Goal: Task Accomplishment & Management: Manage account settings

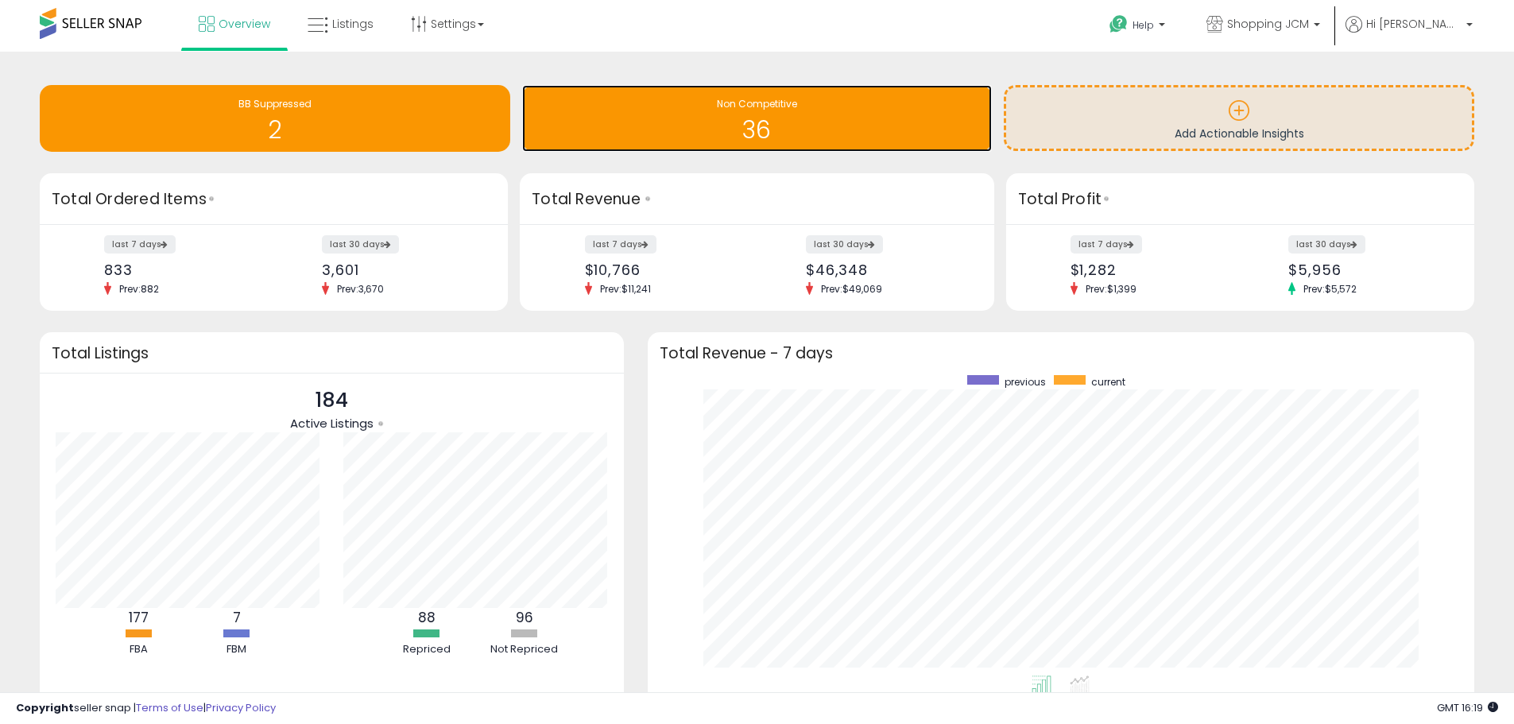
click at [591, 107] on div "Non Competitive" at bounding box center [757, 104] width 455 height 15
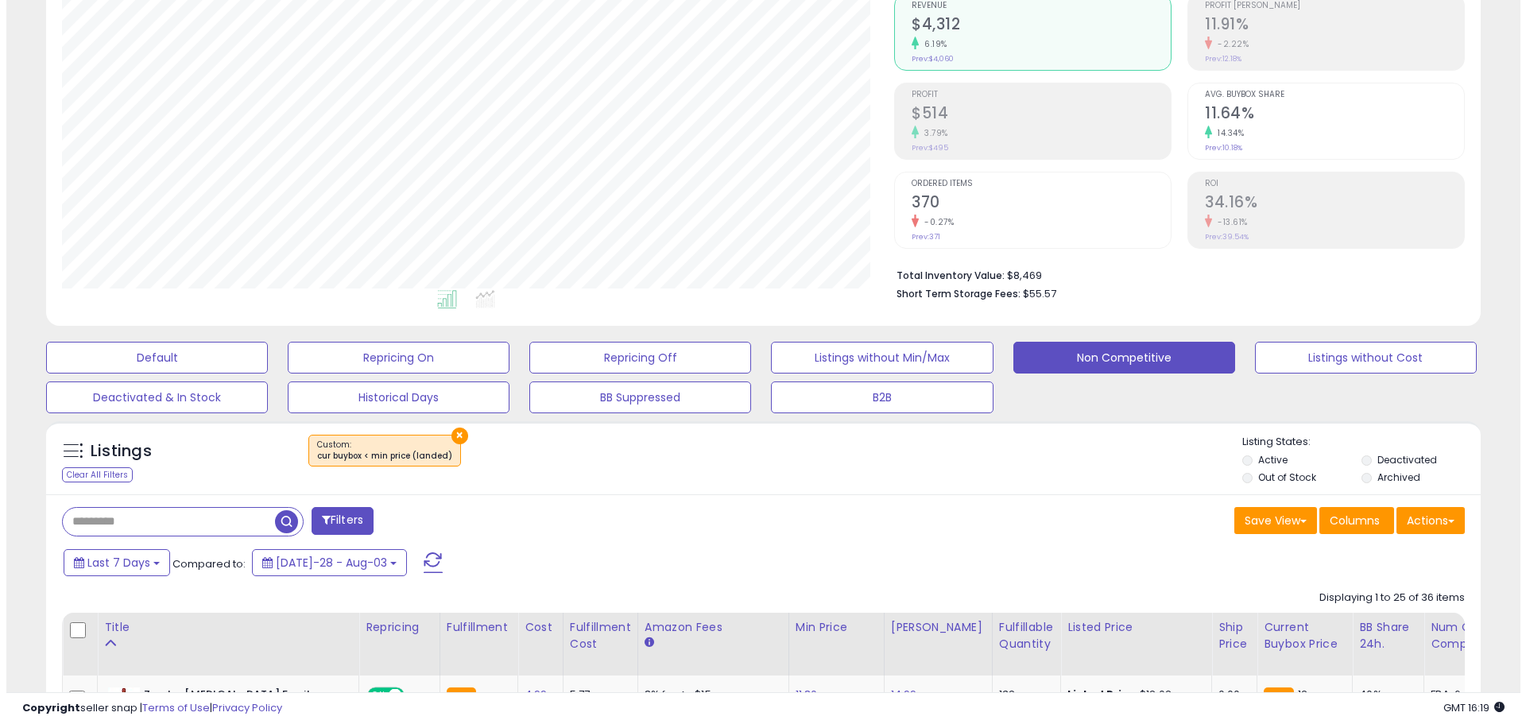
scroll to position [238, 0]
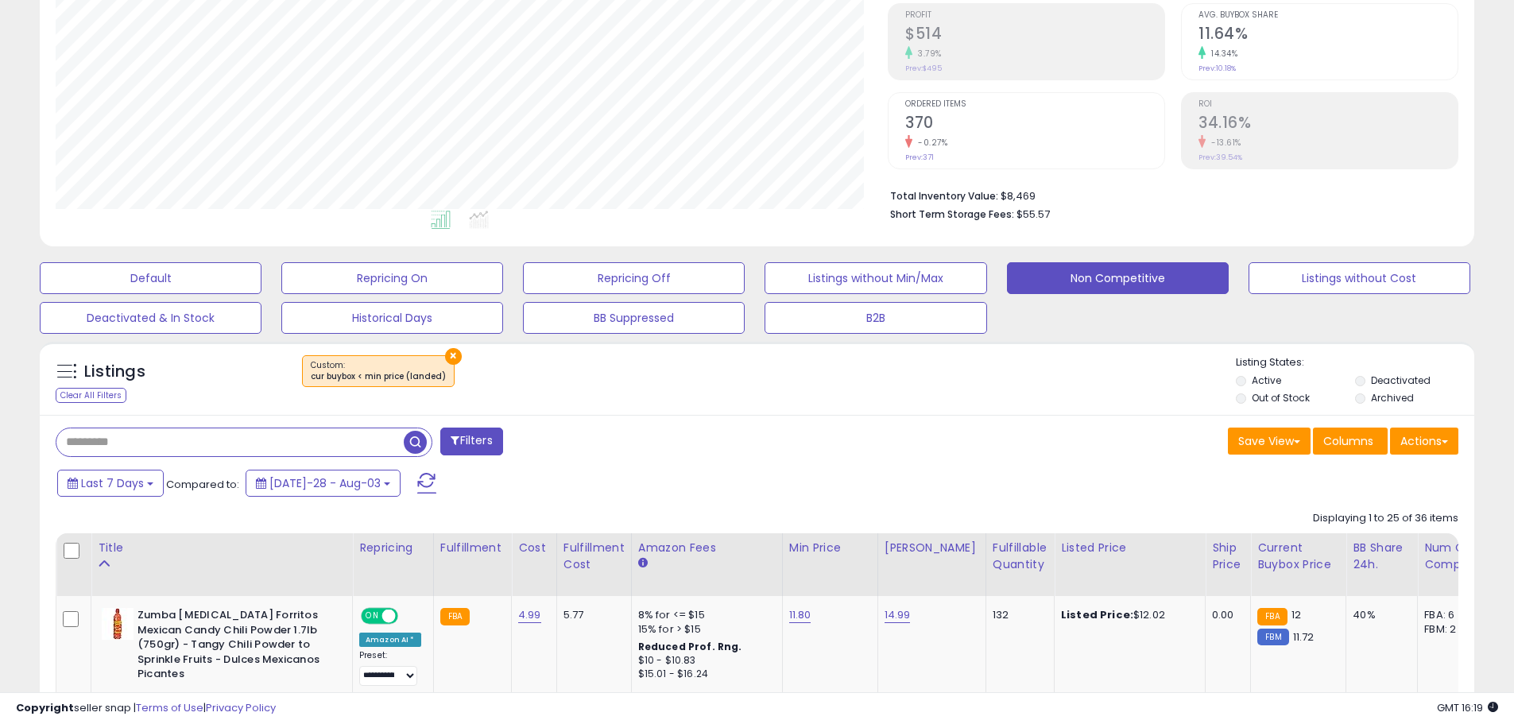
click at [141, 441] on input "text" at bounding box center [229, 442] width 347 height 28
type input "*******"
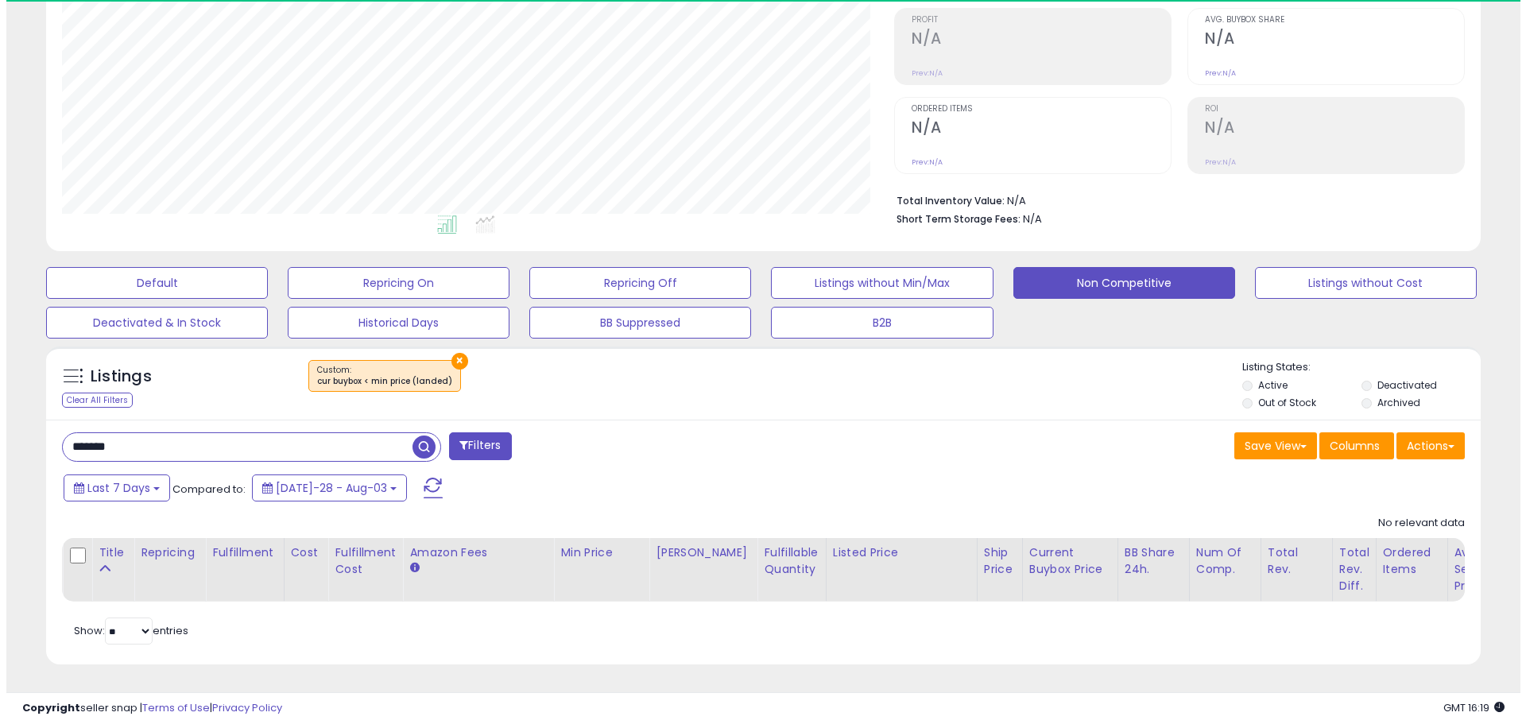
scroll to position [326, 832]
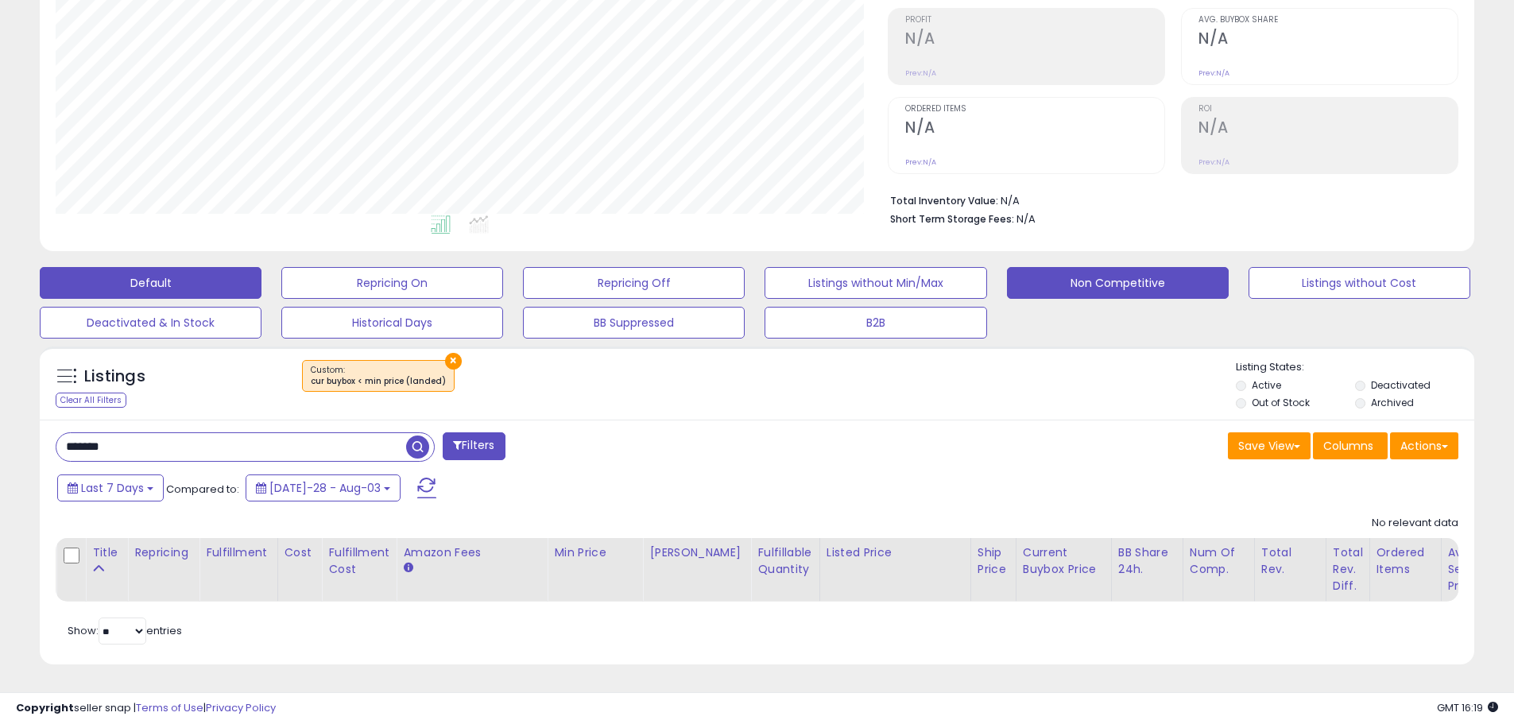
click at [145, 273] on button "Default" at bounding box center [151, 283] width 222 height 32
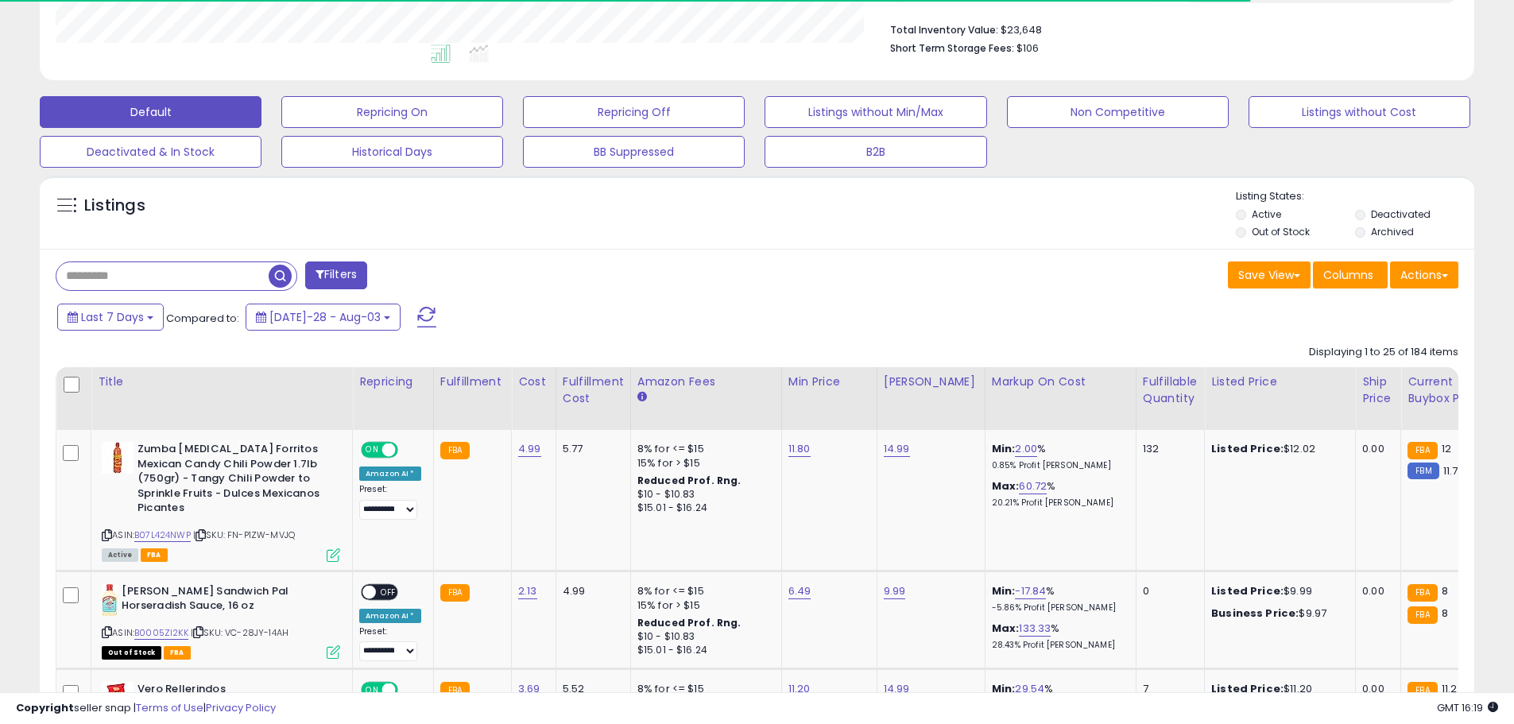
scroll to position [484, 0]
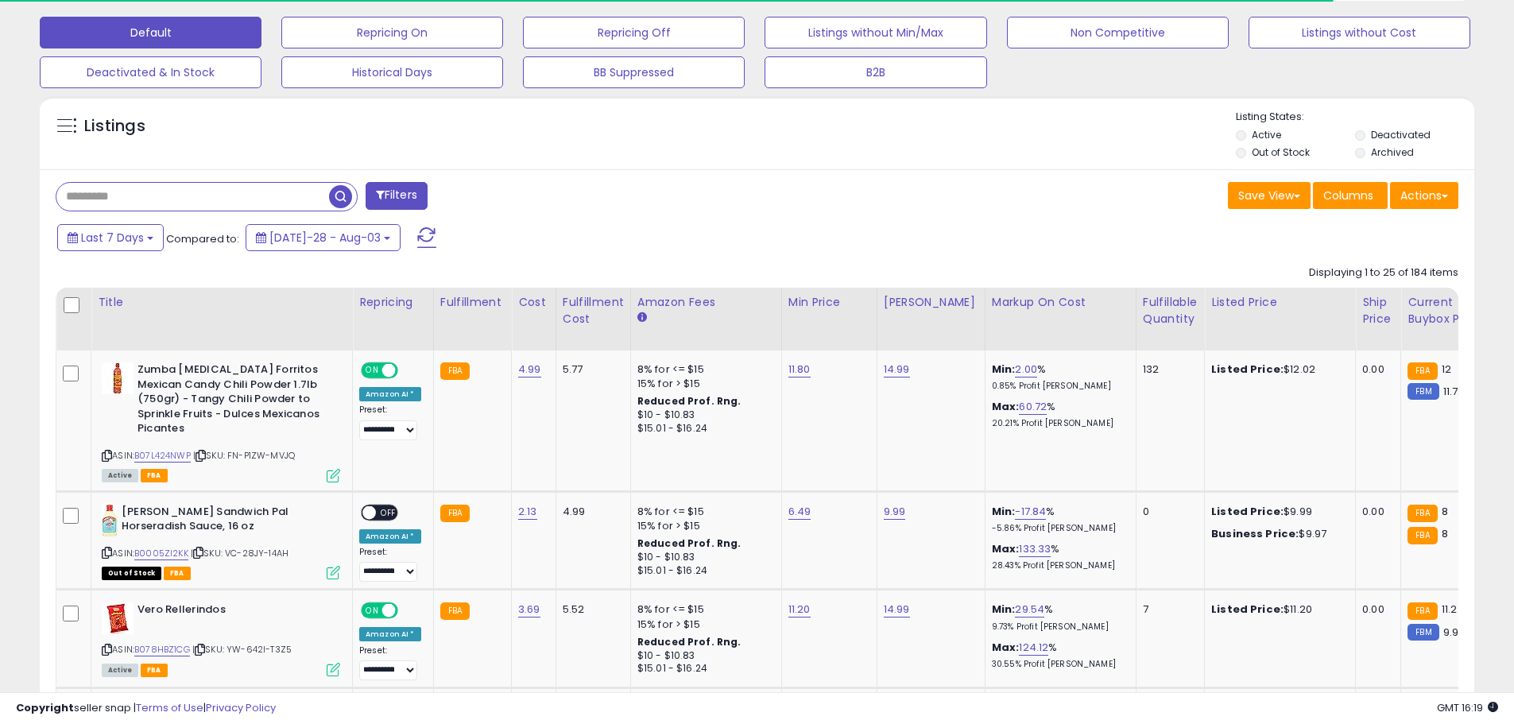
click at [123, 207] on input "text" at bounding box center [192, 197] width 273 height 28
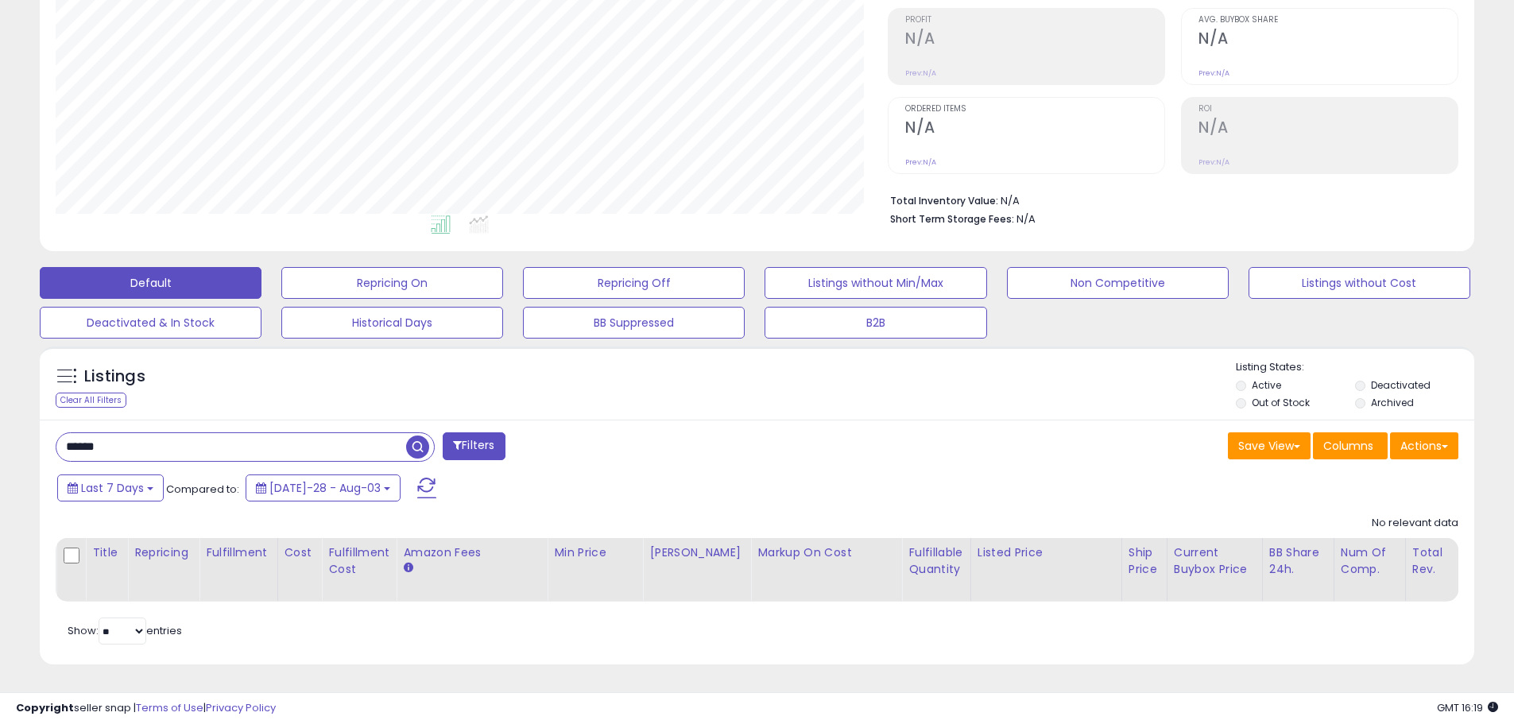
scroll to position [326, 832]
click at [83, 442] on input "******" at bounding box center [231, 447] width 350 height 28
type input "*******"
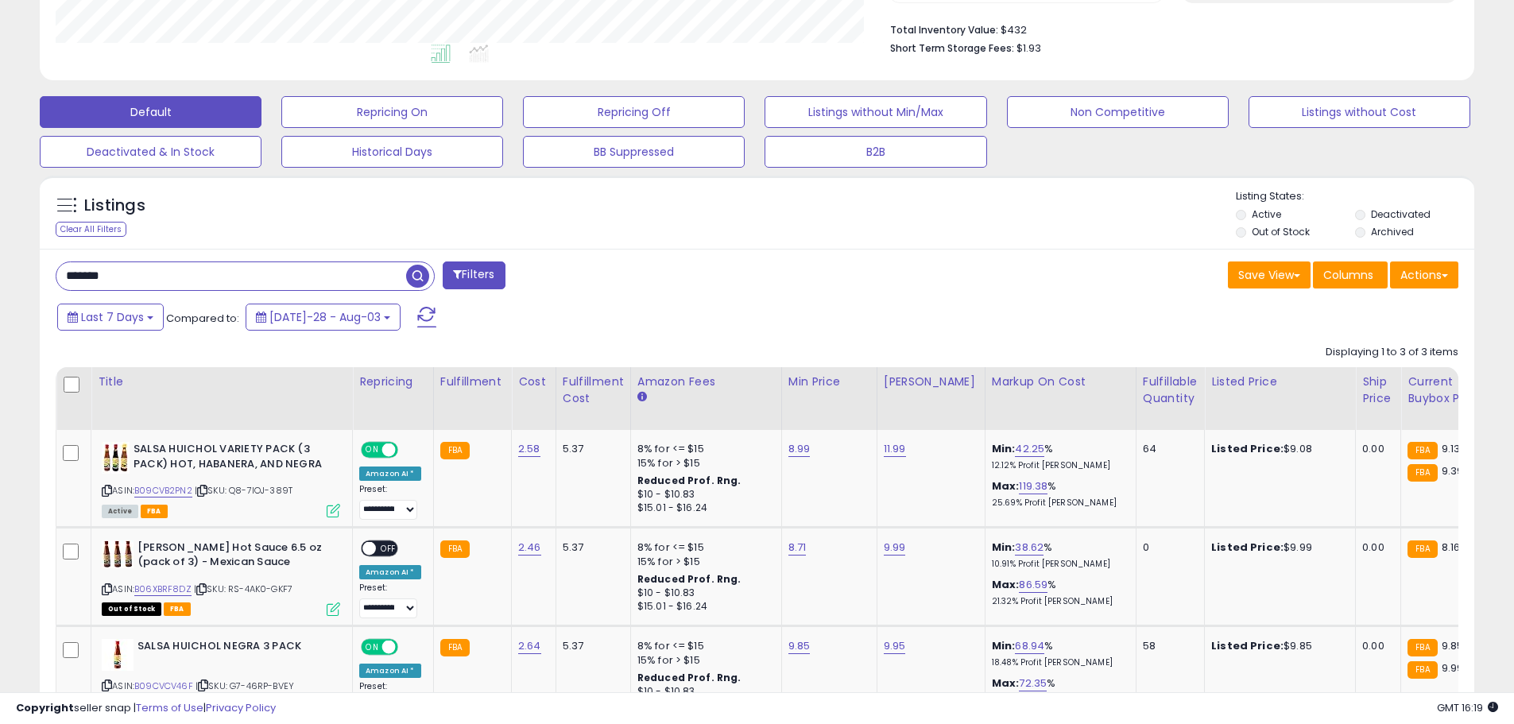
scroll to position [0, 0]
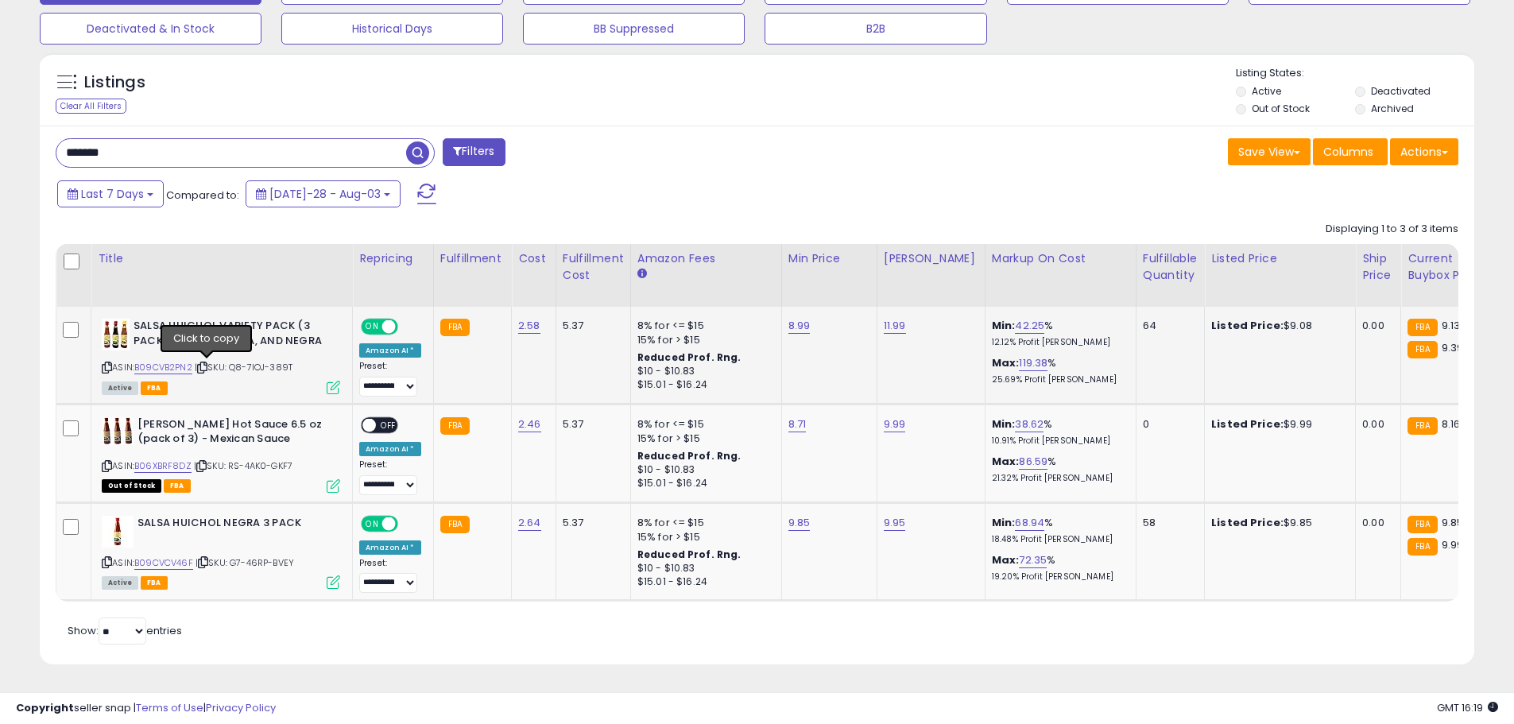
click at [203, 363] on icon at bounding box center [202, 367] width 10 height 9
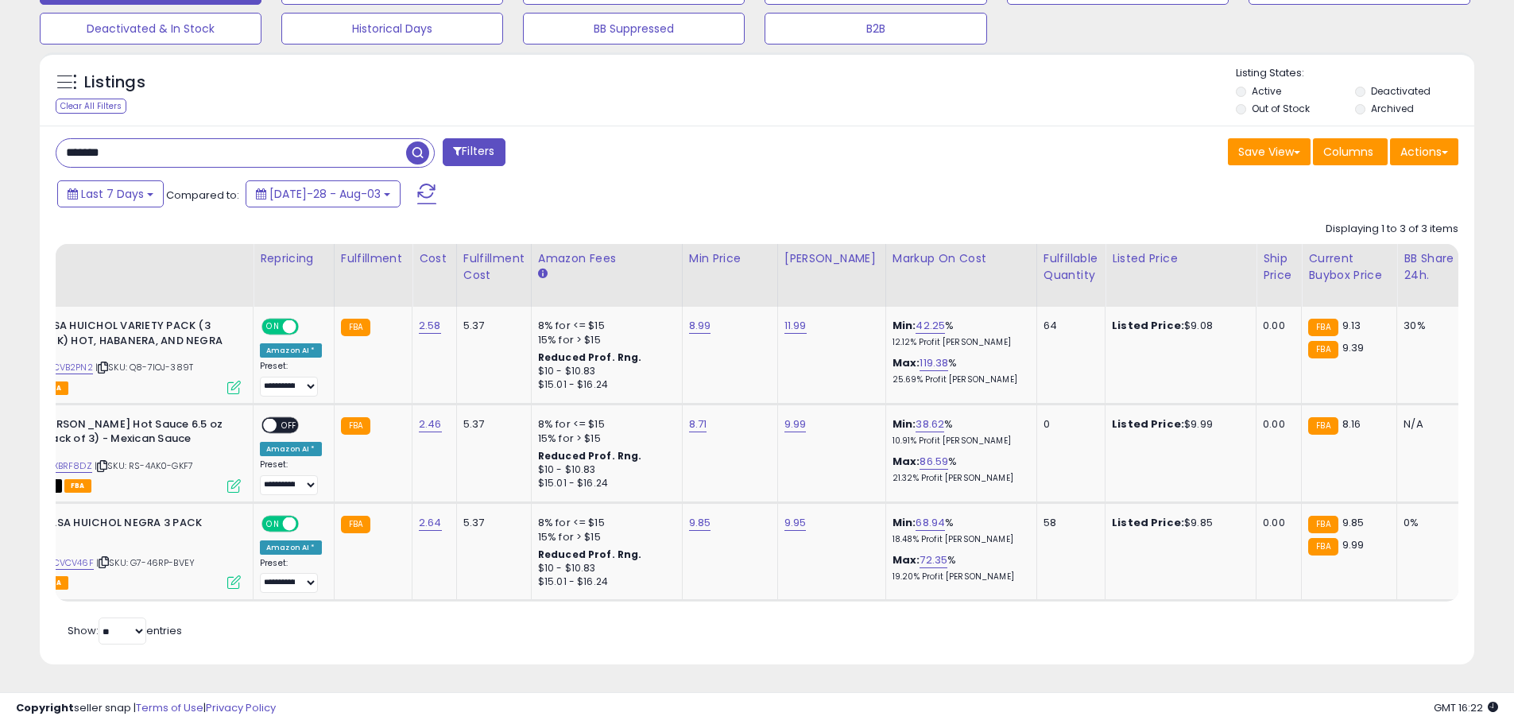
scroll to position [0, 142]
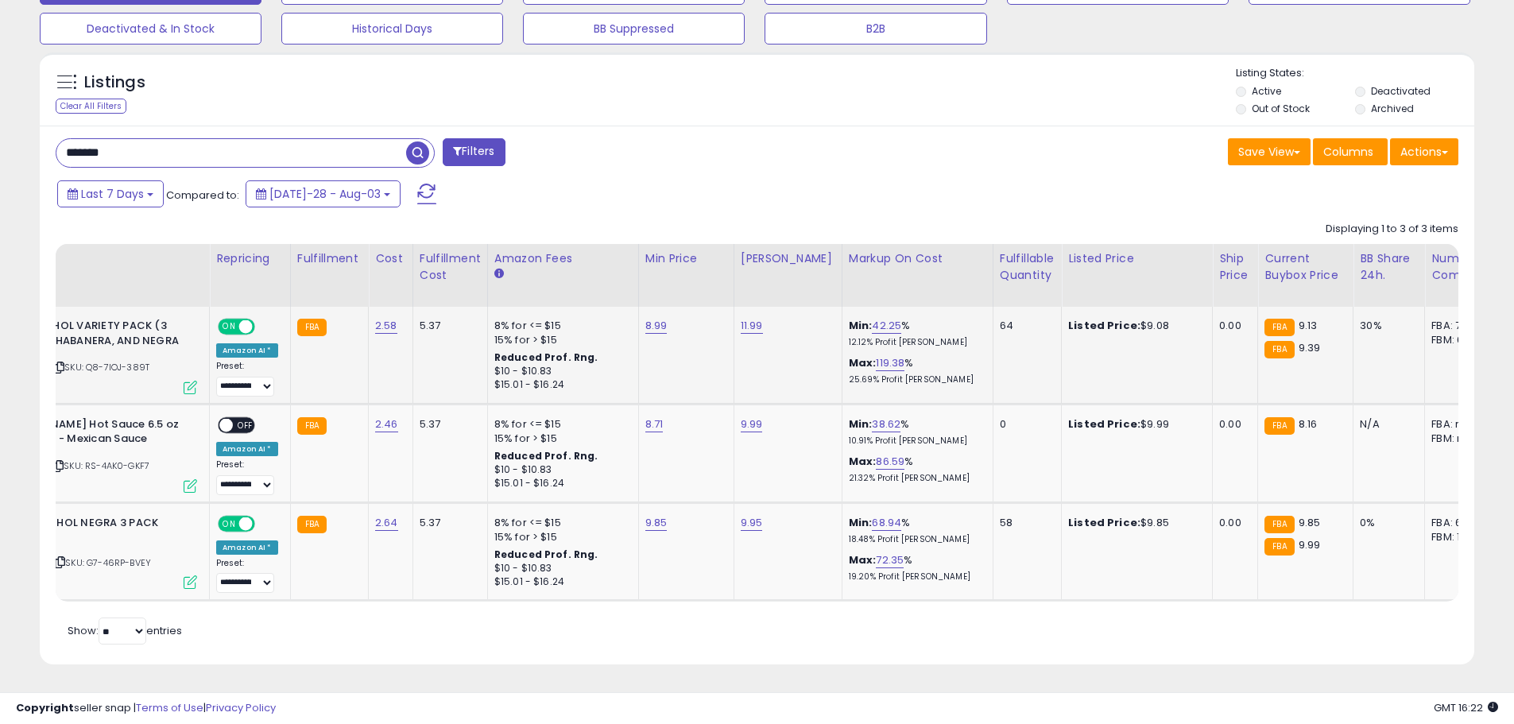
click at [189, 381] on icon at bounding box center [191, 388] width 14 height 14
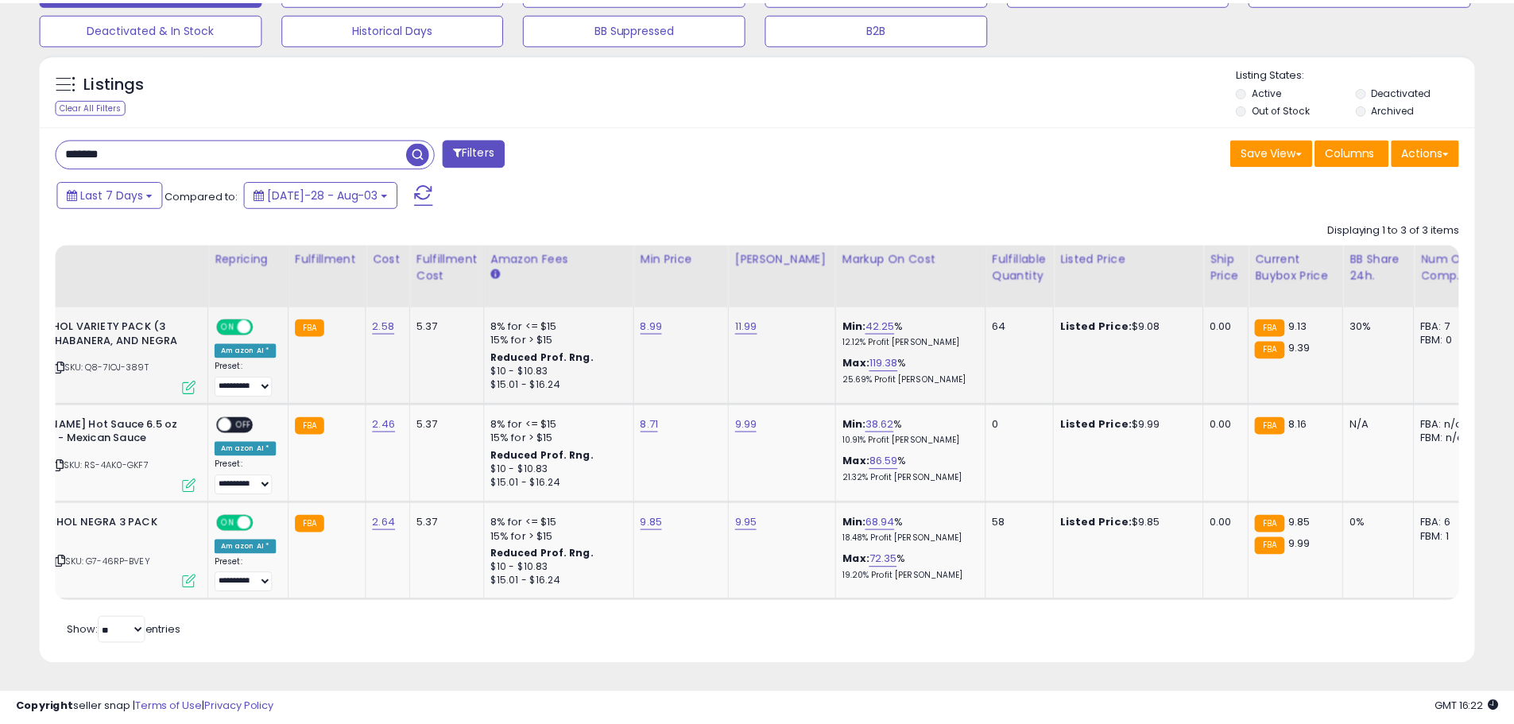
scroll to position [326, 839]
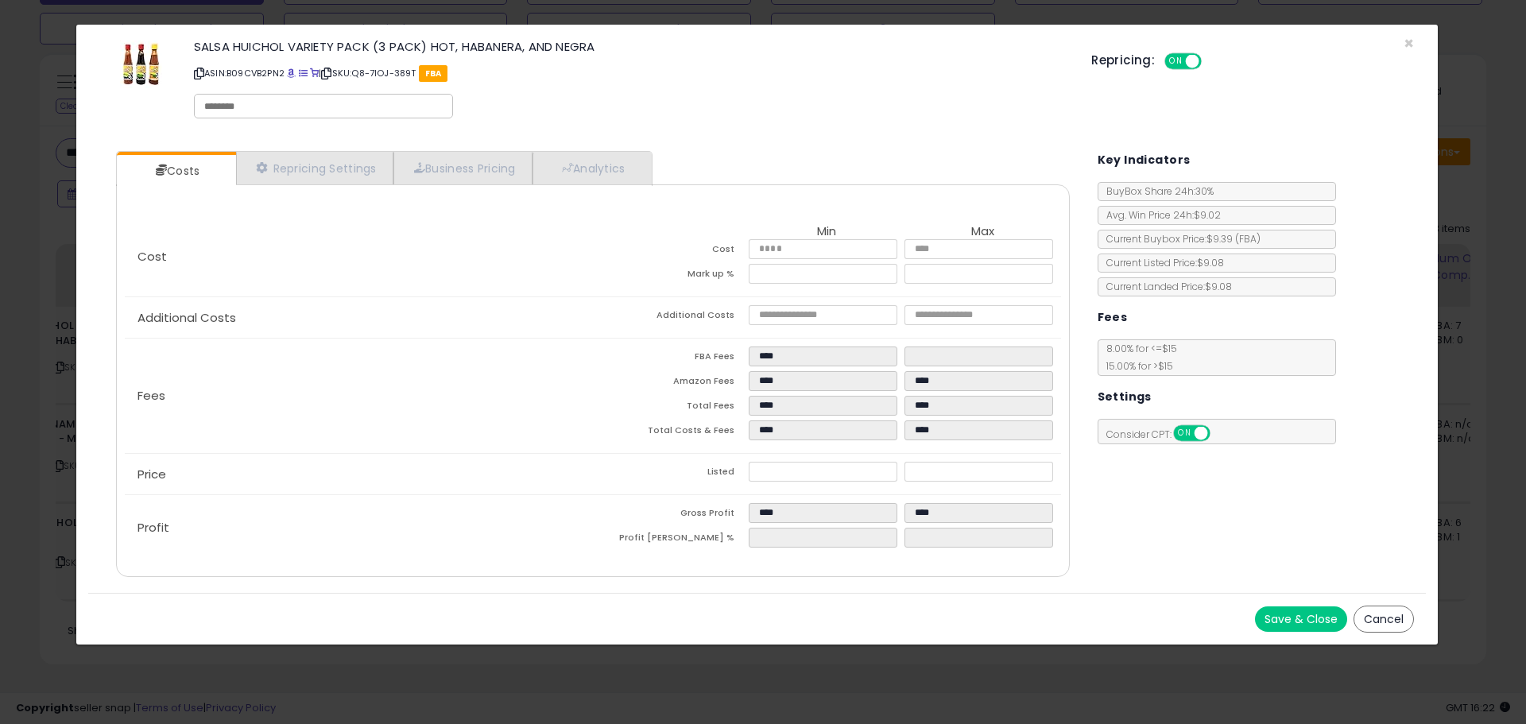
click at [1401, 609] on button "Cancel" at bounding box center [1384, 619] width 60 height 27
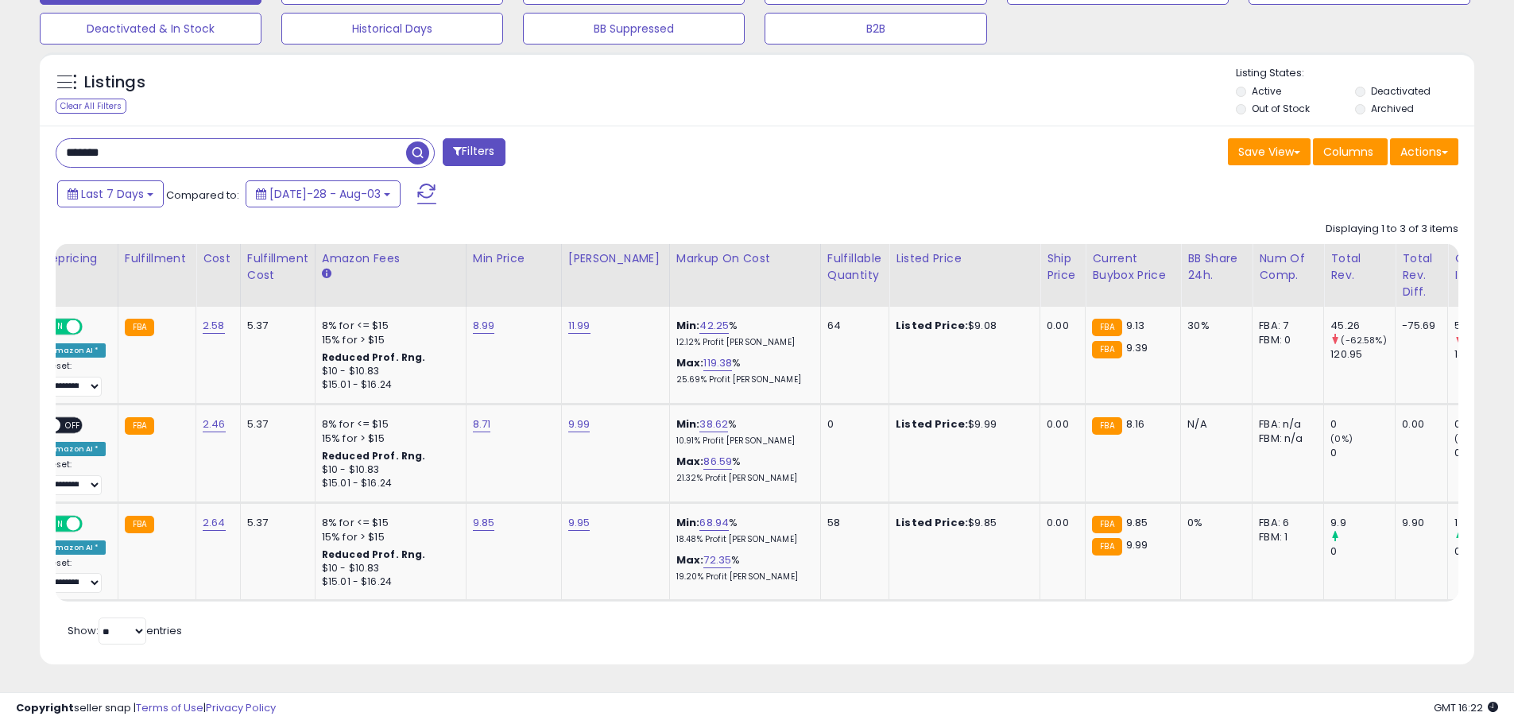
scroll to position [0, 316]
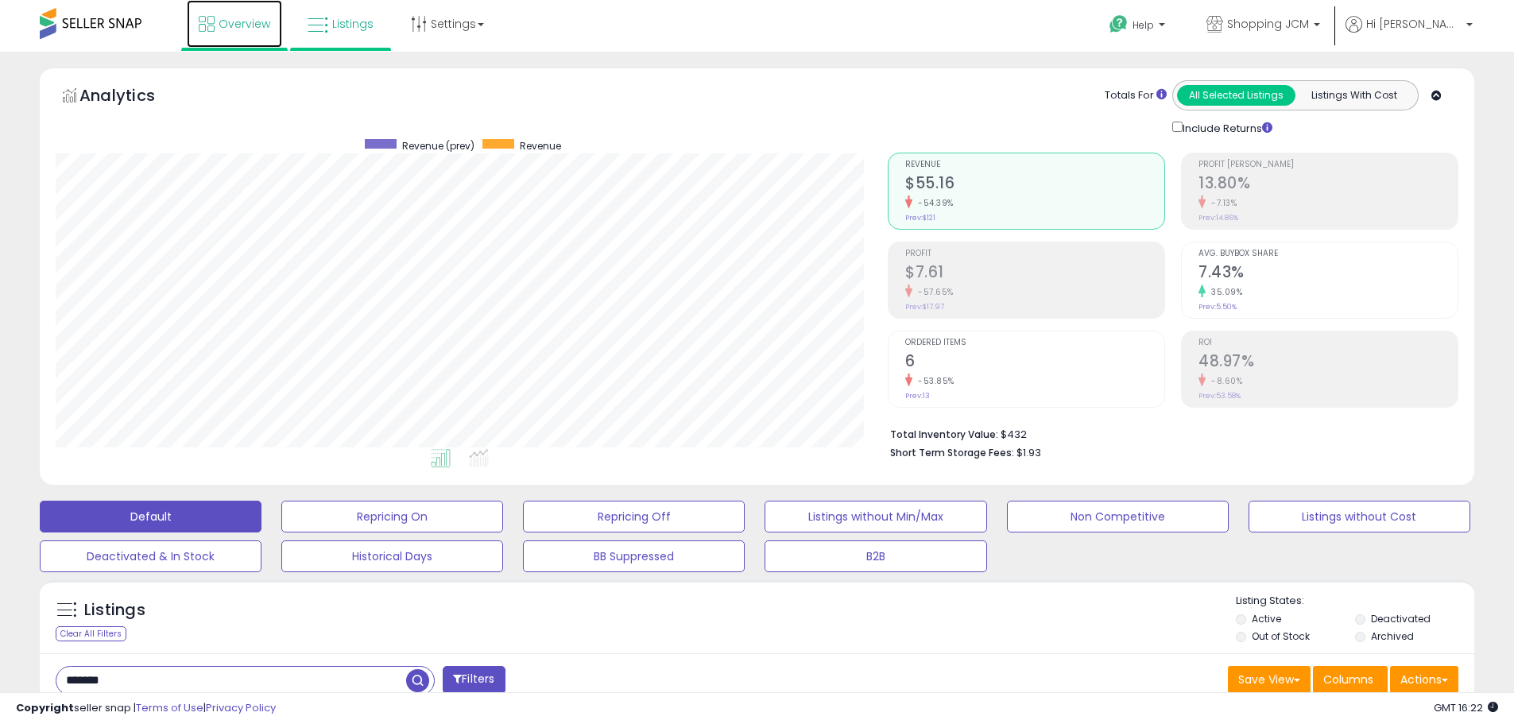
click at [203, 18] on icon at bounding box center [207, 24] width 16 height 16
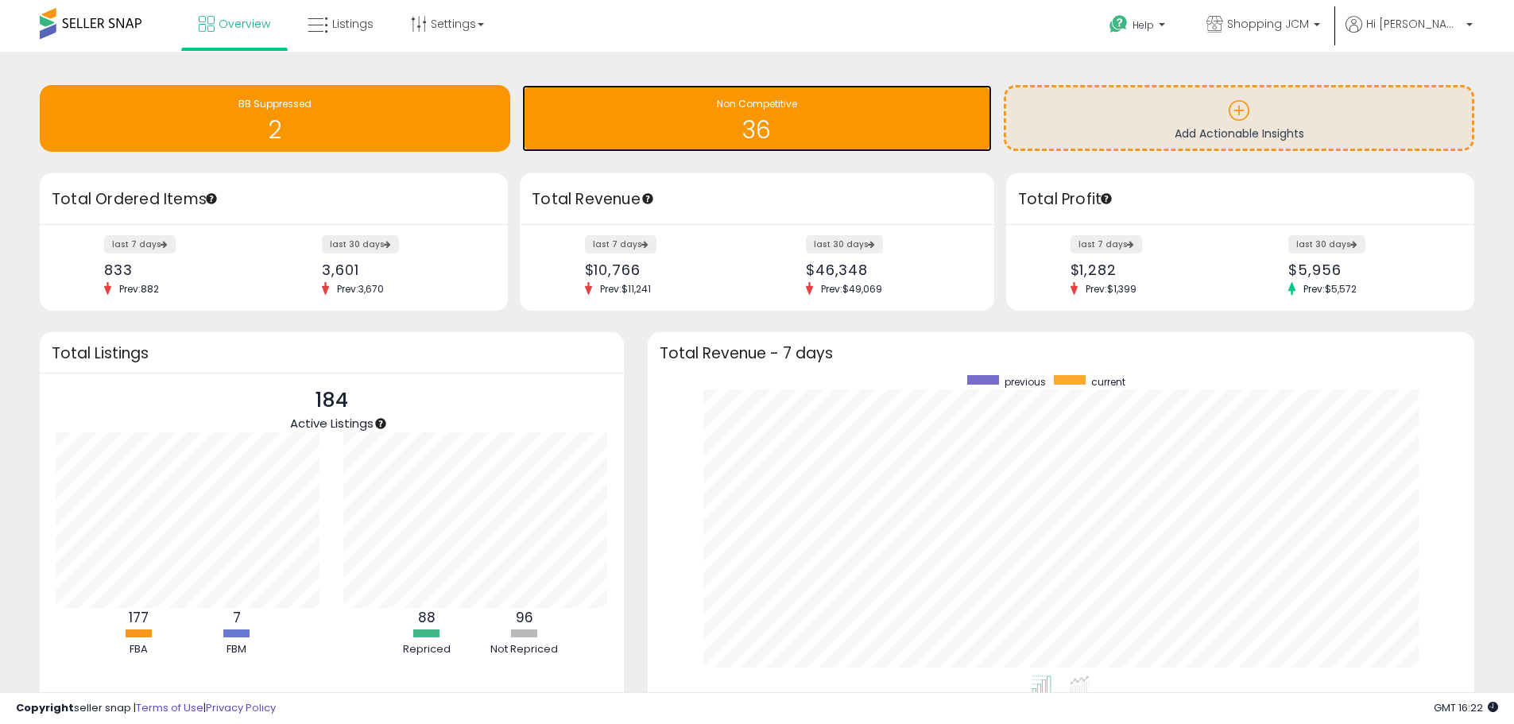
click at [742, 110] on div "Non Competitive" at bounding box center [757, 104] width 455 height 15
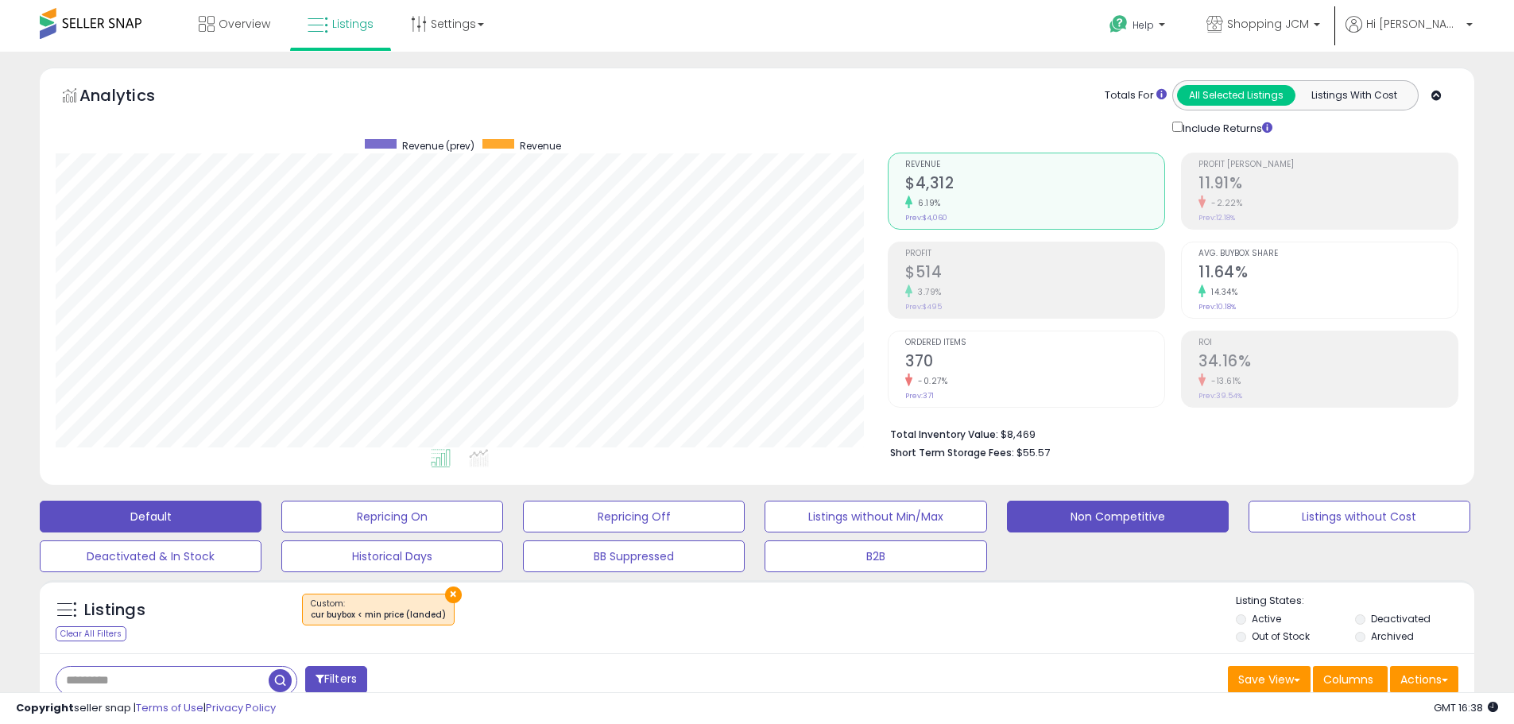
click at [195, 519] on button "Default" at bounding box center [151, 517] width 222 height 32
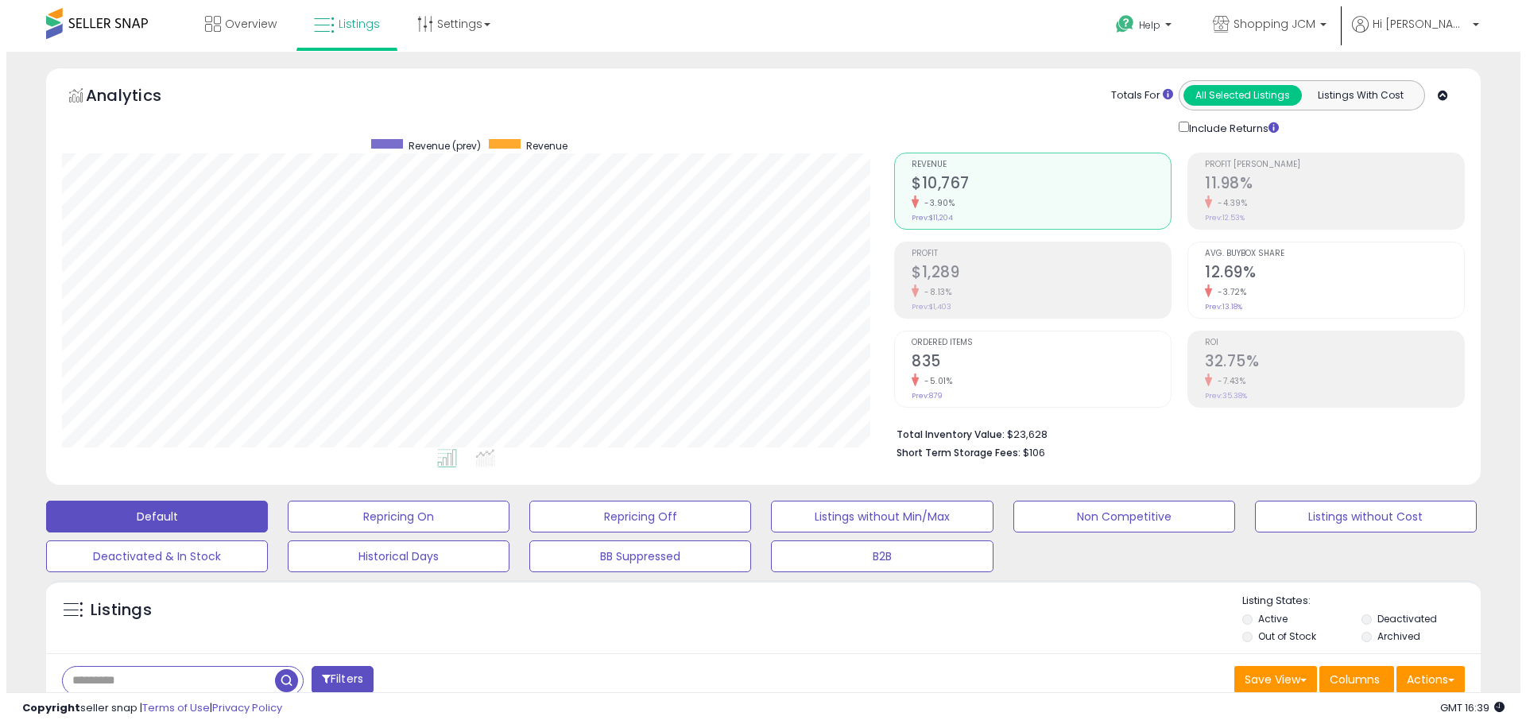
scroll to position [238, 0]
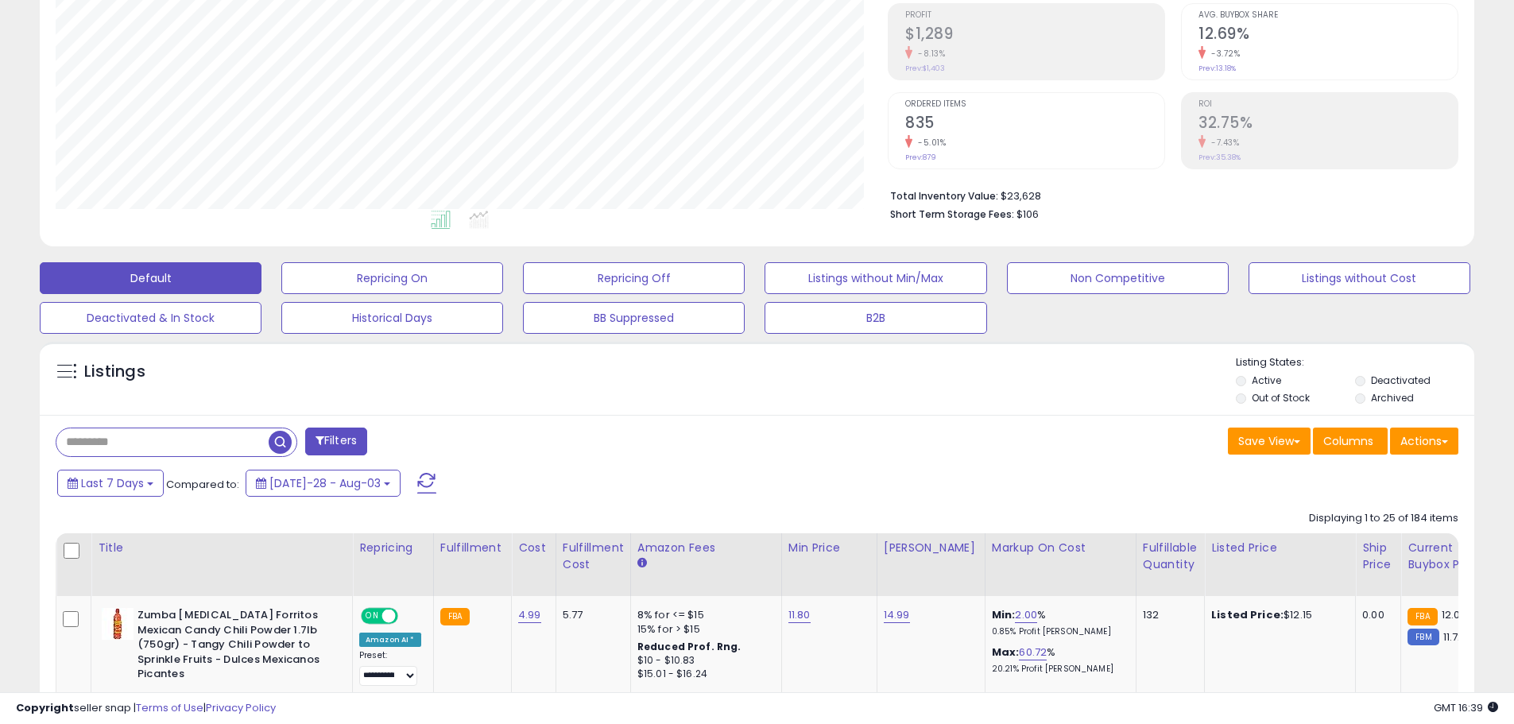
click at [213, 448] on input "text" at bounding box center [162, 442] width 212 height 28
paste input "**********"
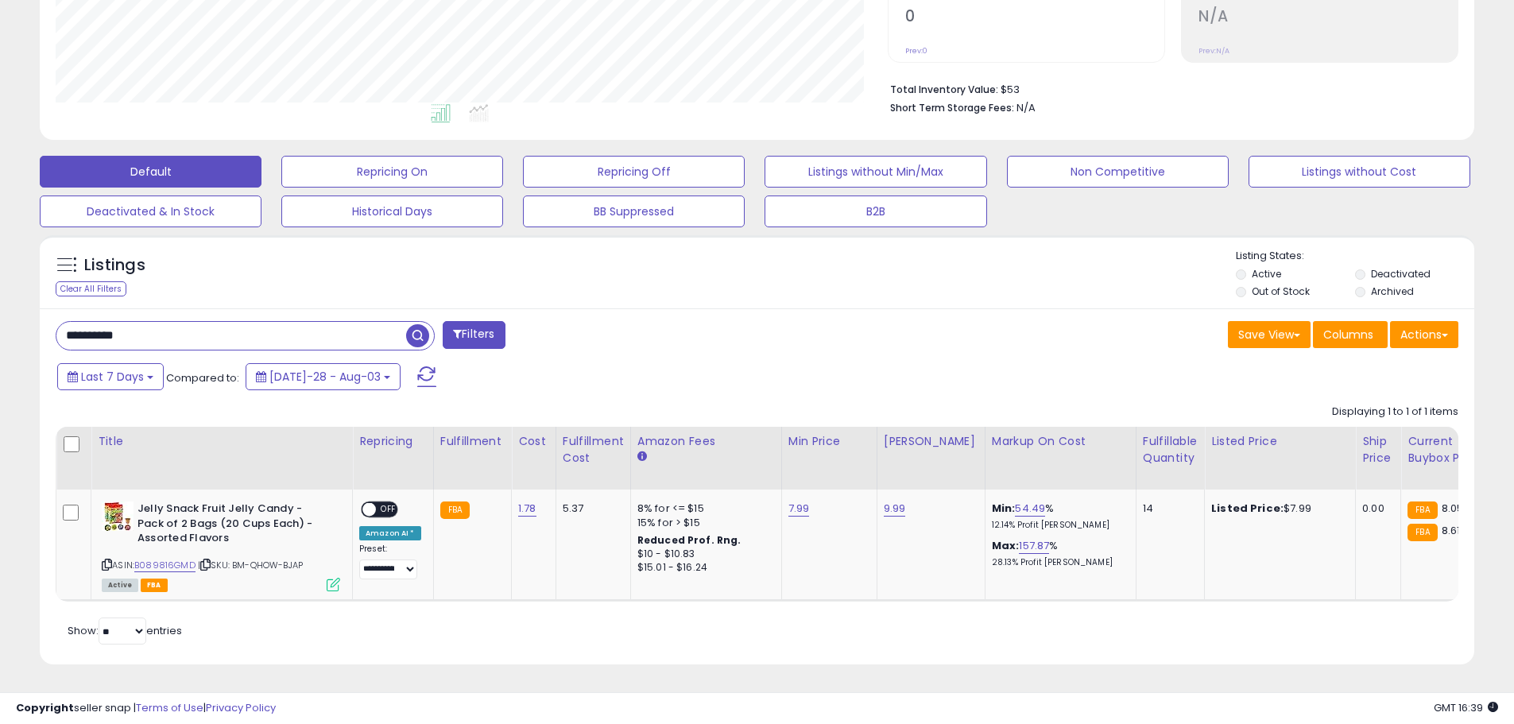
scroll to position [326, 832]
drag, startPoint x: 165, startPoint y: 327, endPoint x: 0, endPoint y: 328, distance: 165.3
click at [0, 337] on div "**********" at bounding box center [757, 215] width 1514 height 1017
paste input "text"
type input "**********"
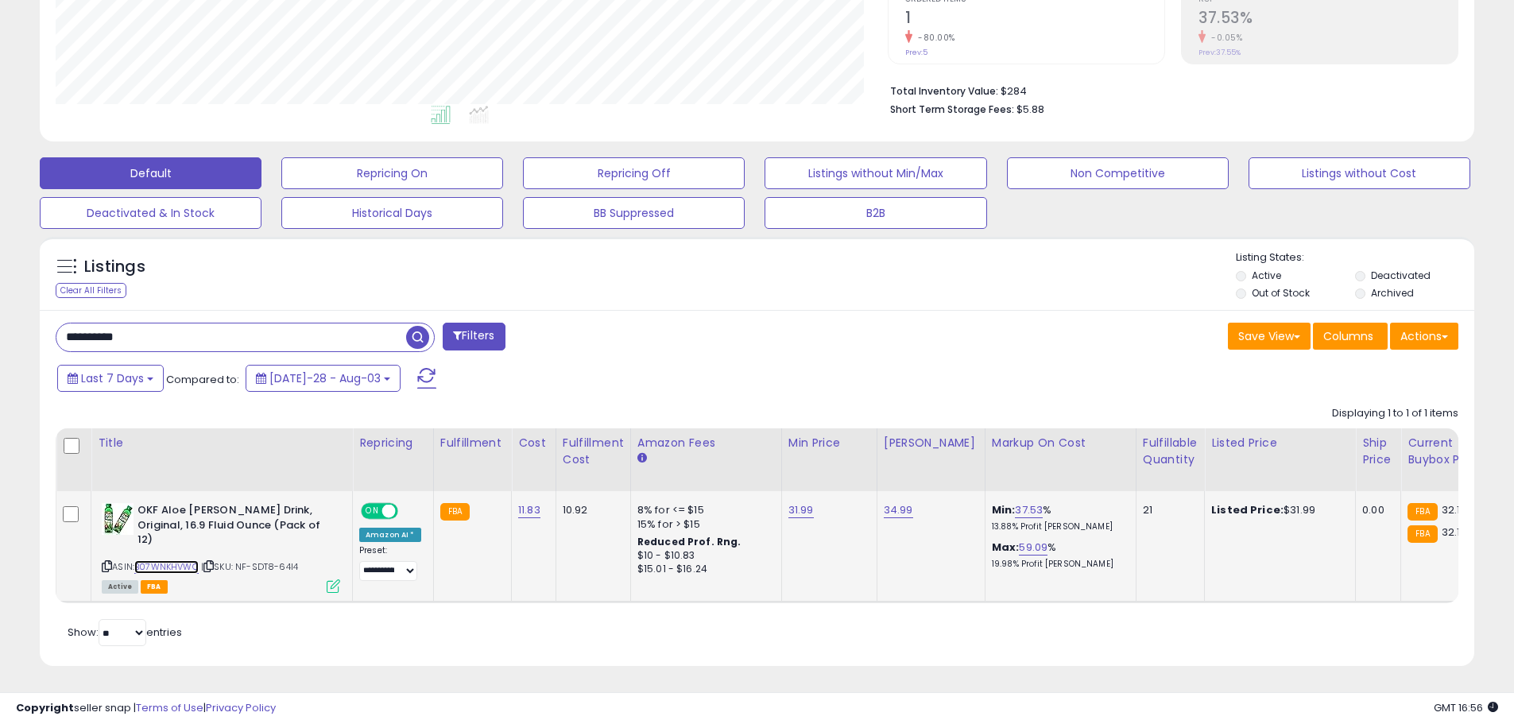
click at [158, 560] on link "B07WNKHVWC" at bounding box center [166, 567] width 64 height 14
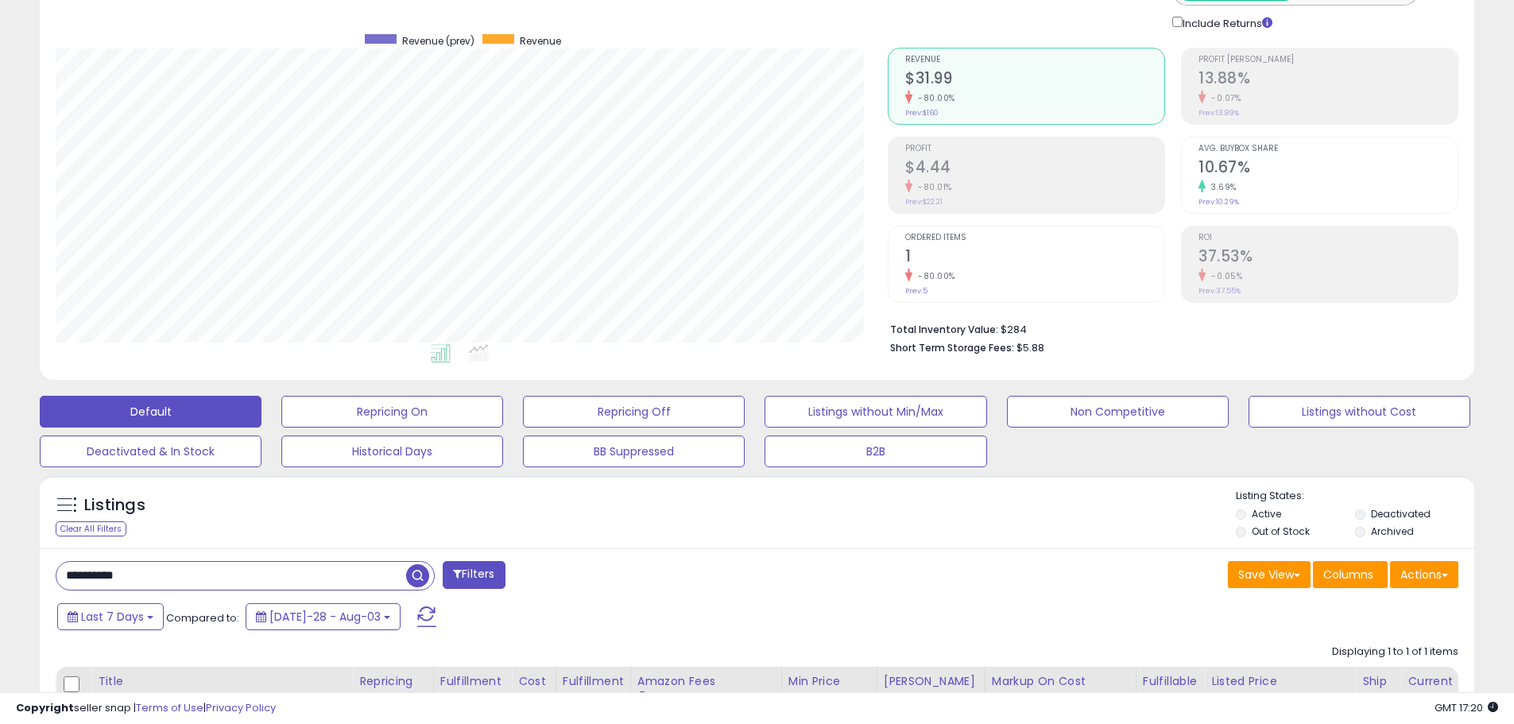
scroll to position [0, 0]
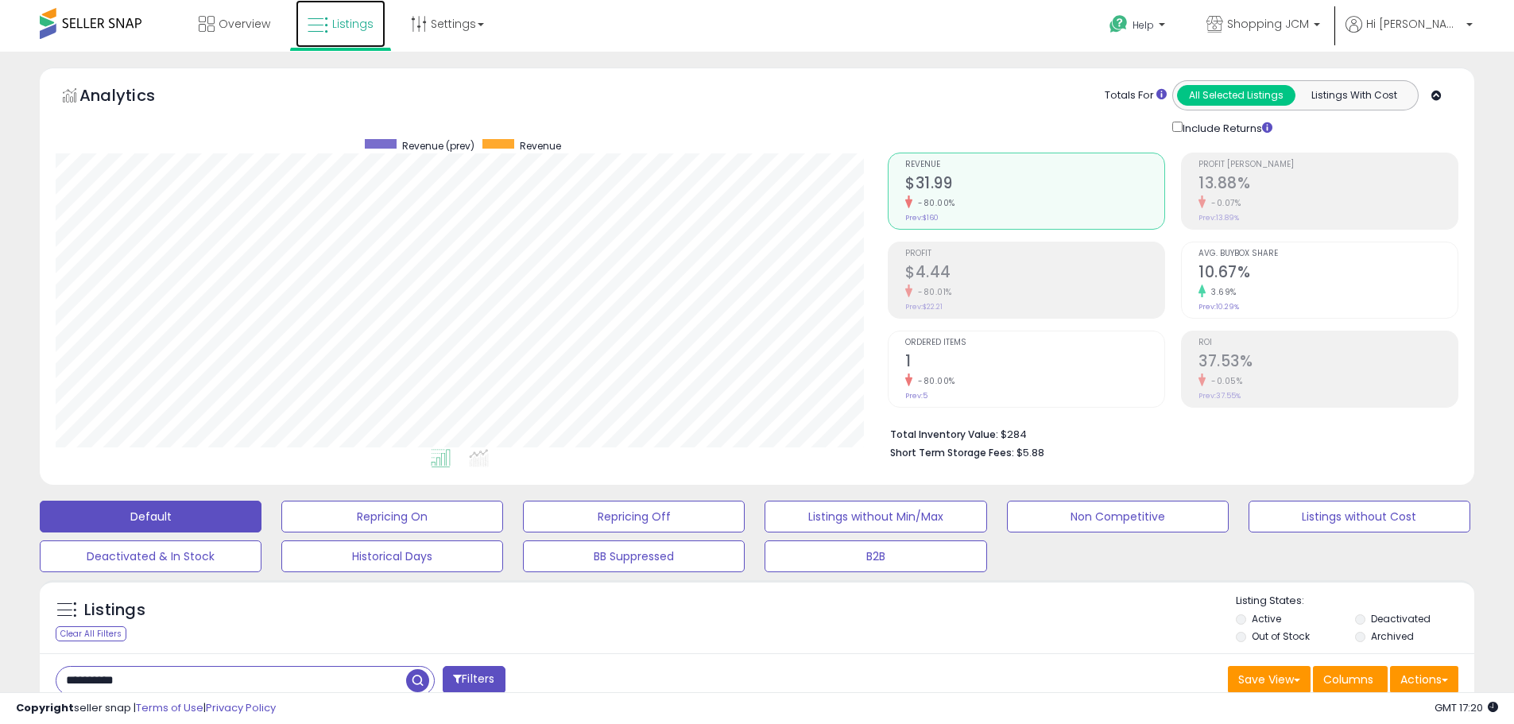
click at [334, 32] on link "Listings" at bounding box center [341, 24] width 90 height 48
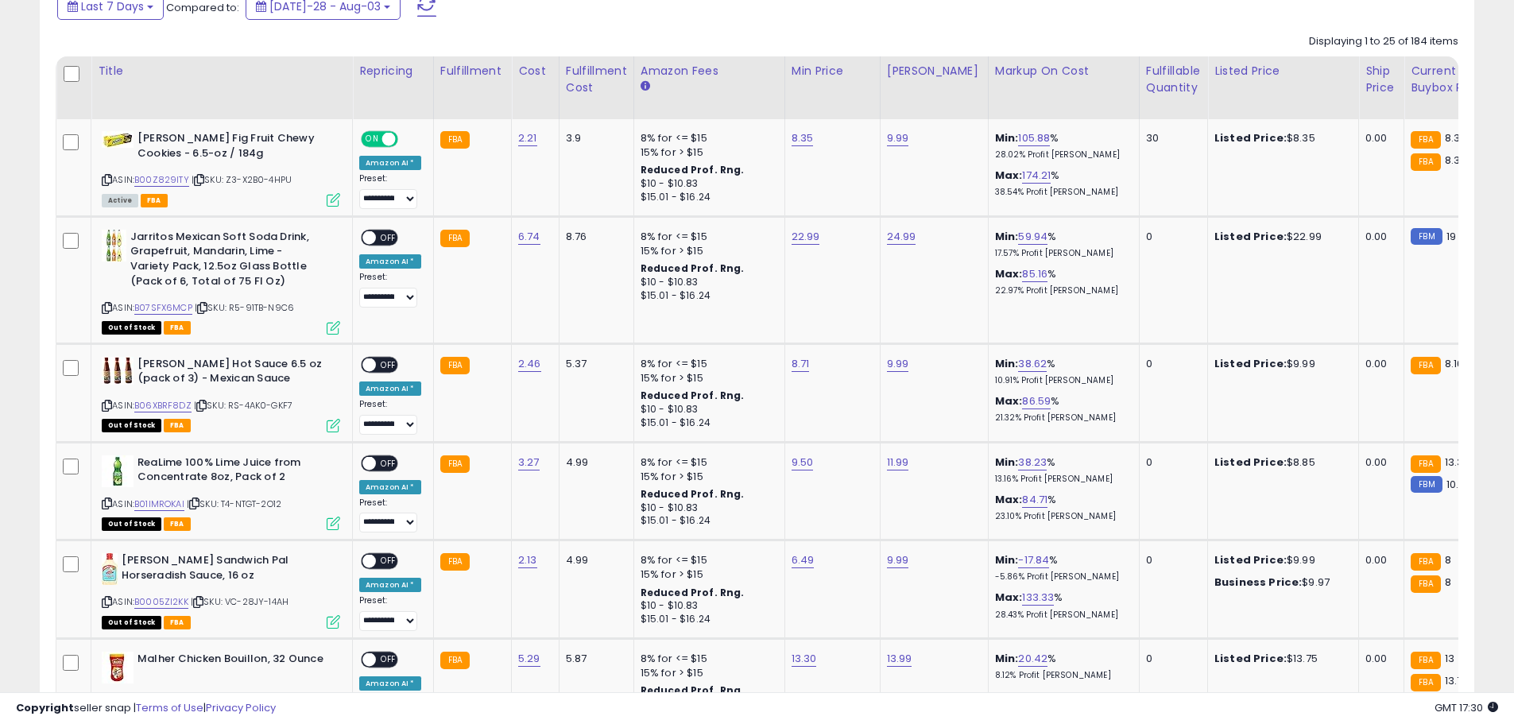
scroll to position [318, 0]
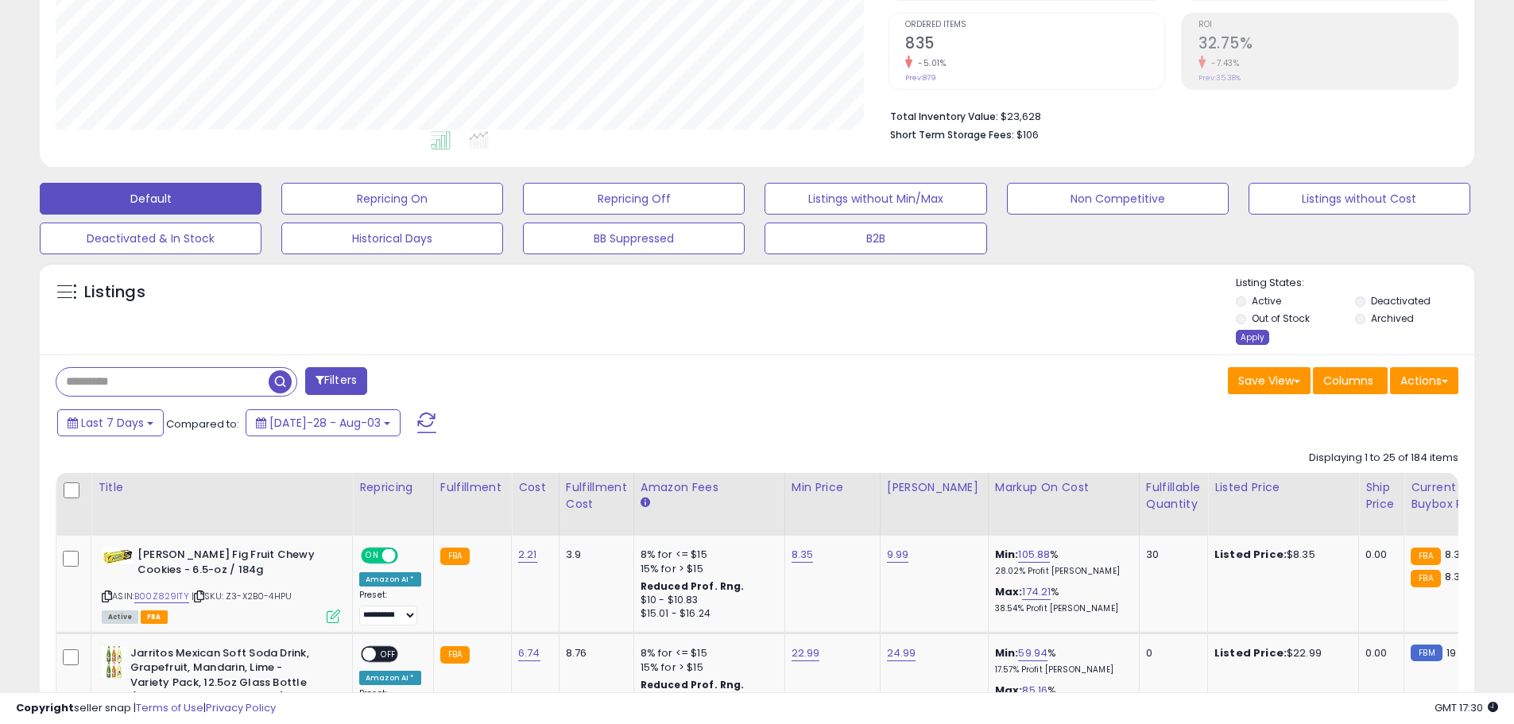
click at [1246, 339] on div "Apply" at bounding box center [1252, 337] width 33 height 15
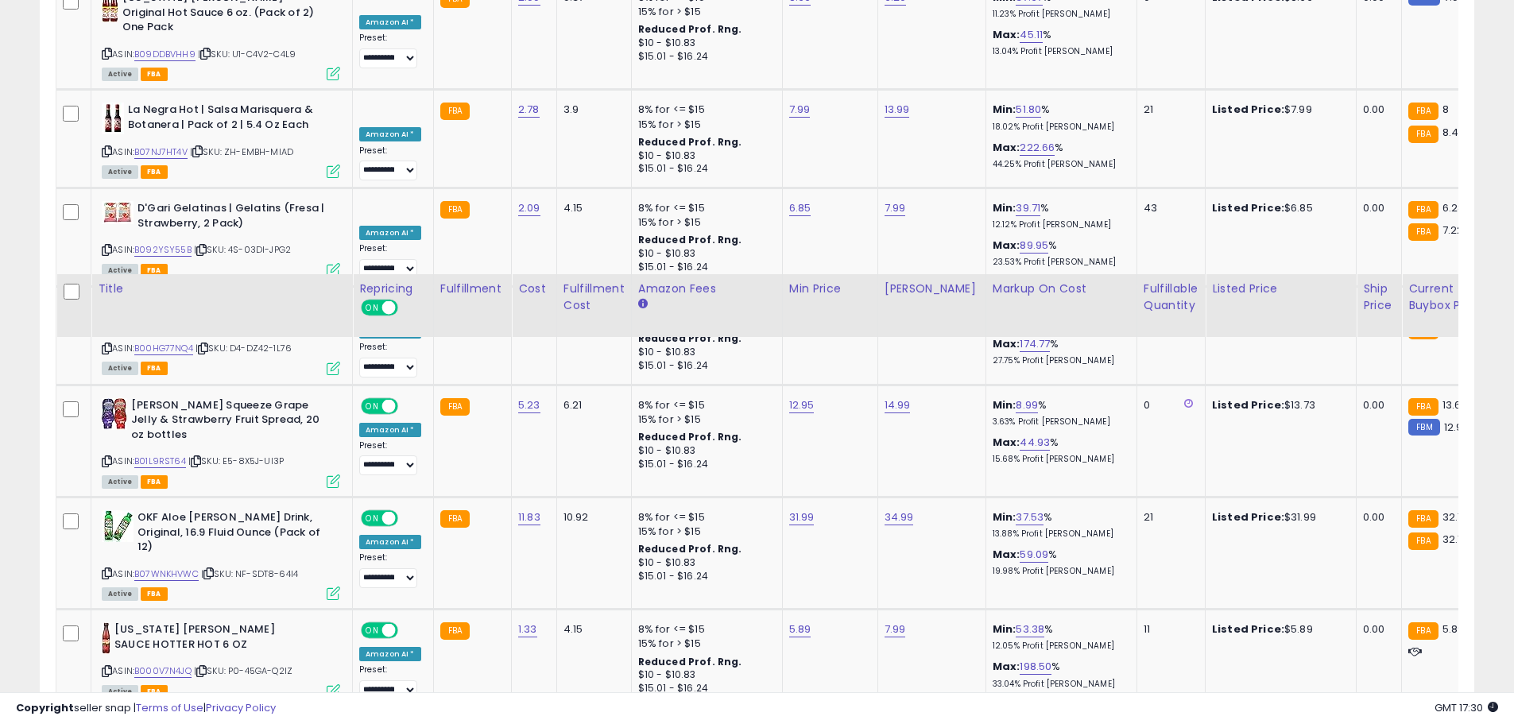
scroll to position [2878, 0]
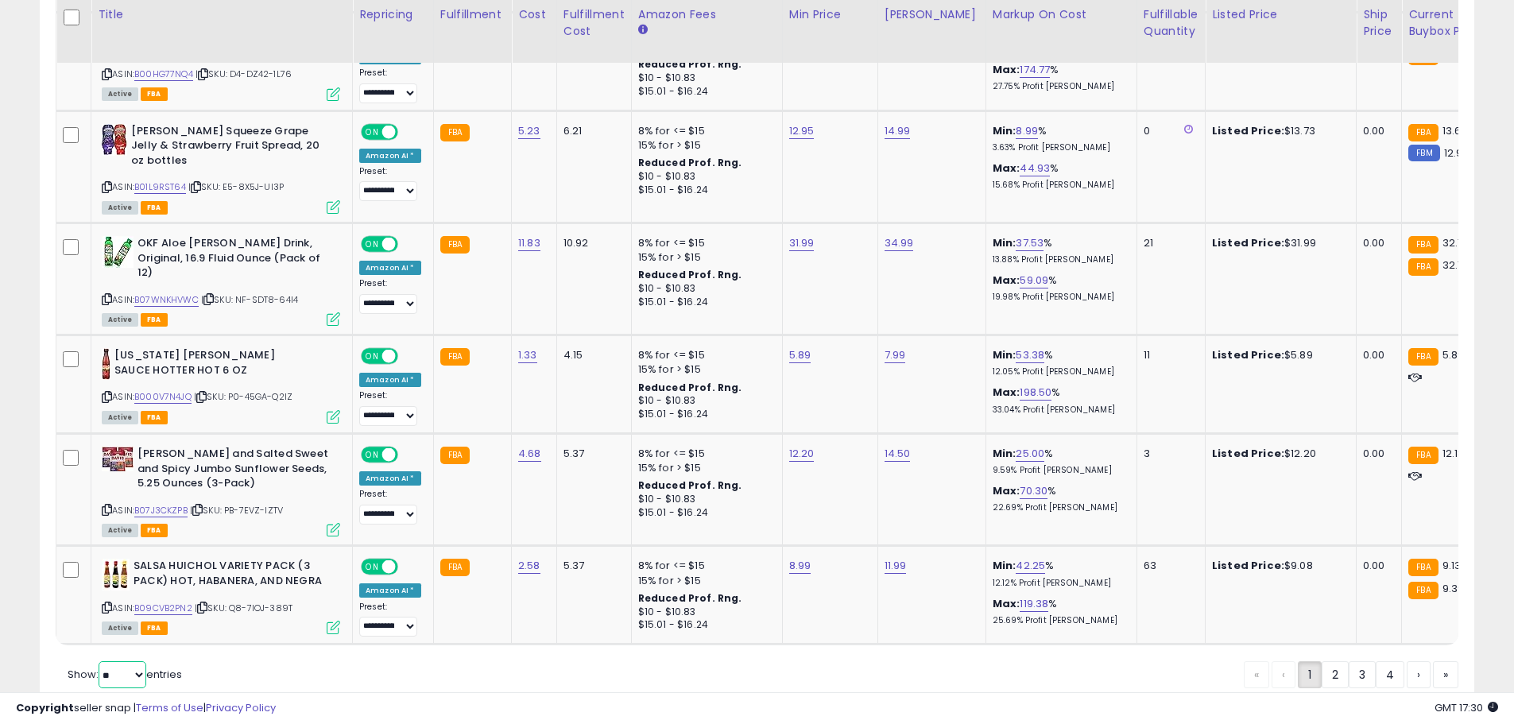
click at [124, 661] on select "** **" at bounding box center [123, 674] width 48 height 27
select select "**"
click at [100, 661] on select "** **" at bounding box center [123, 674] width 48 height 27
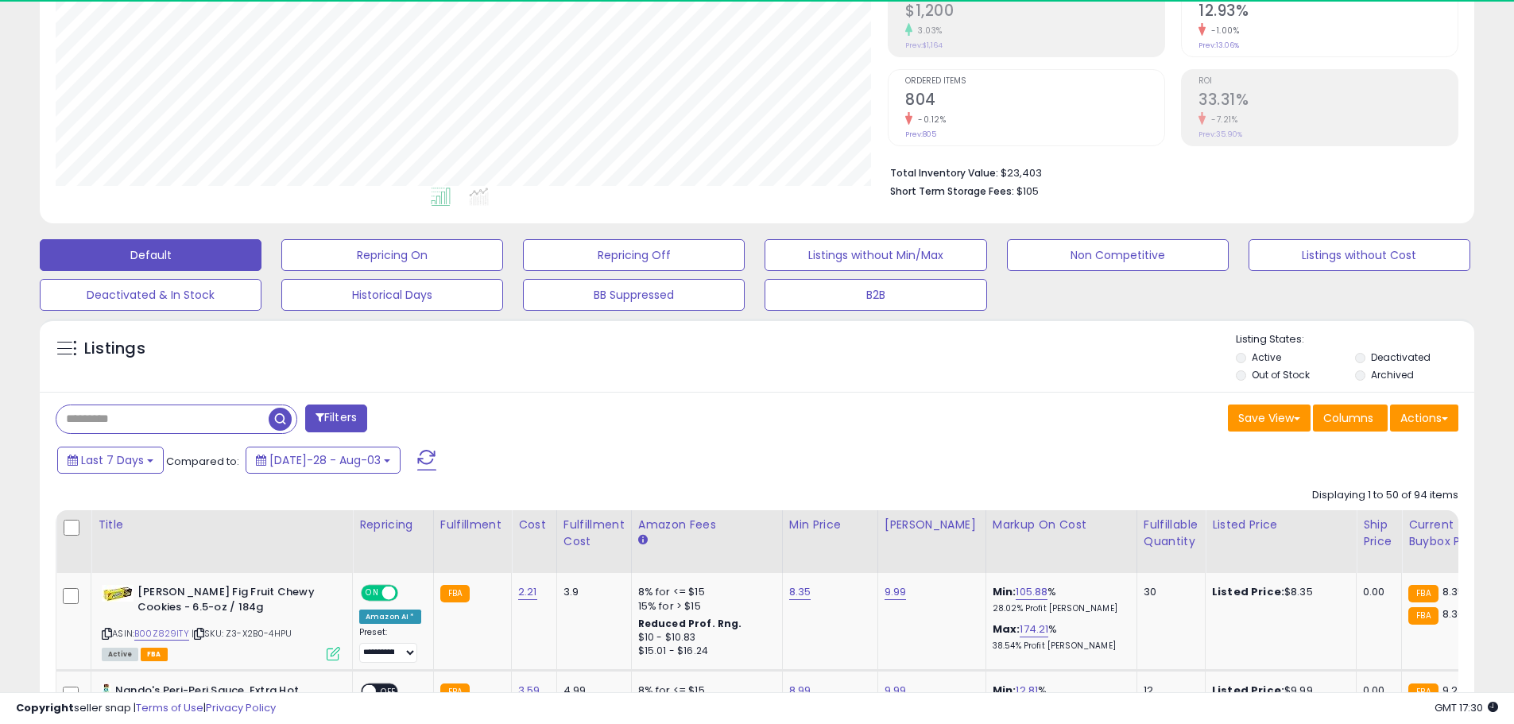
scroll to position [794566, 794060]
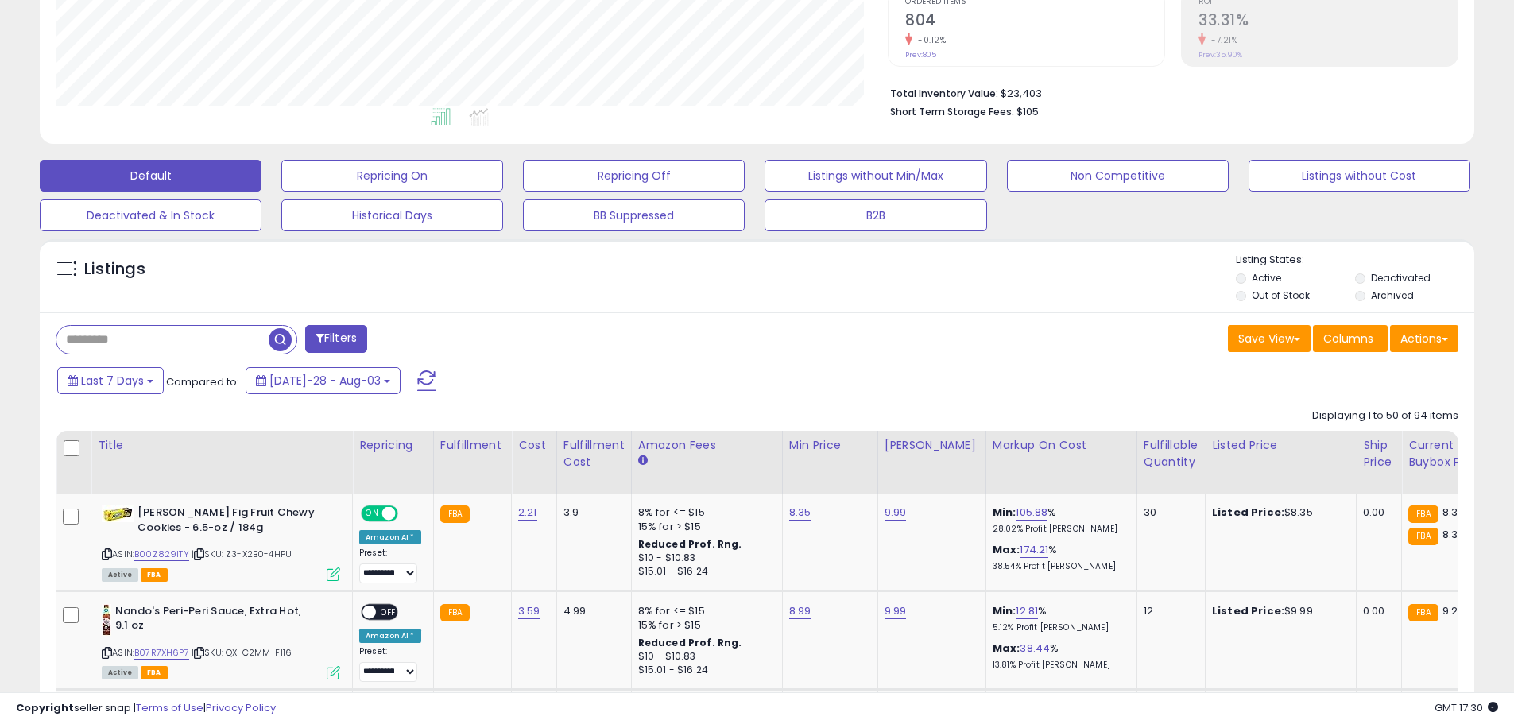
scroll to position [420, 0]
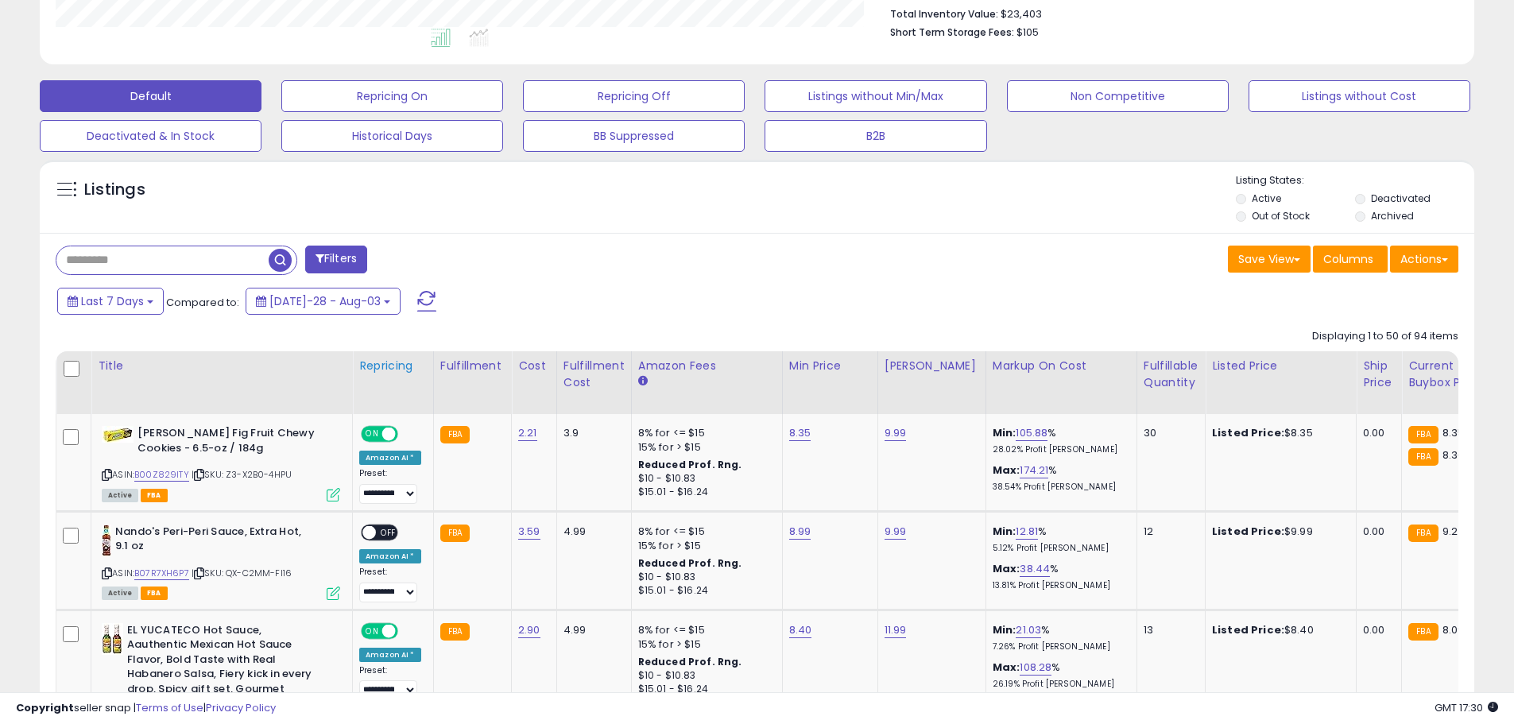
click at [381, 363] on div "Repricing" at bounding box center [393, 366] width 68 height 17
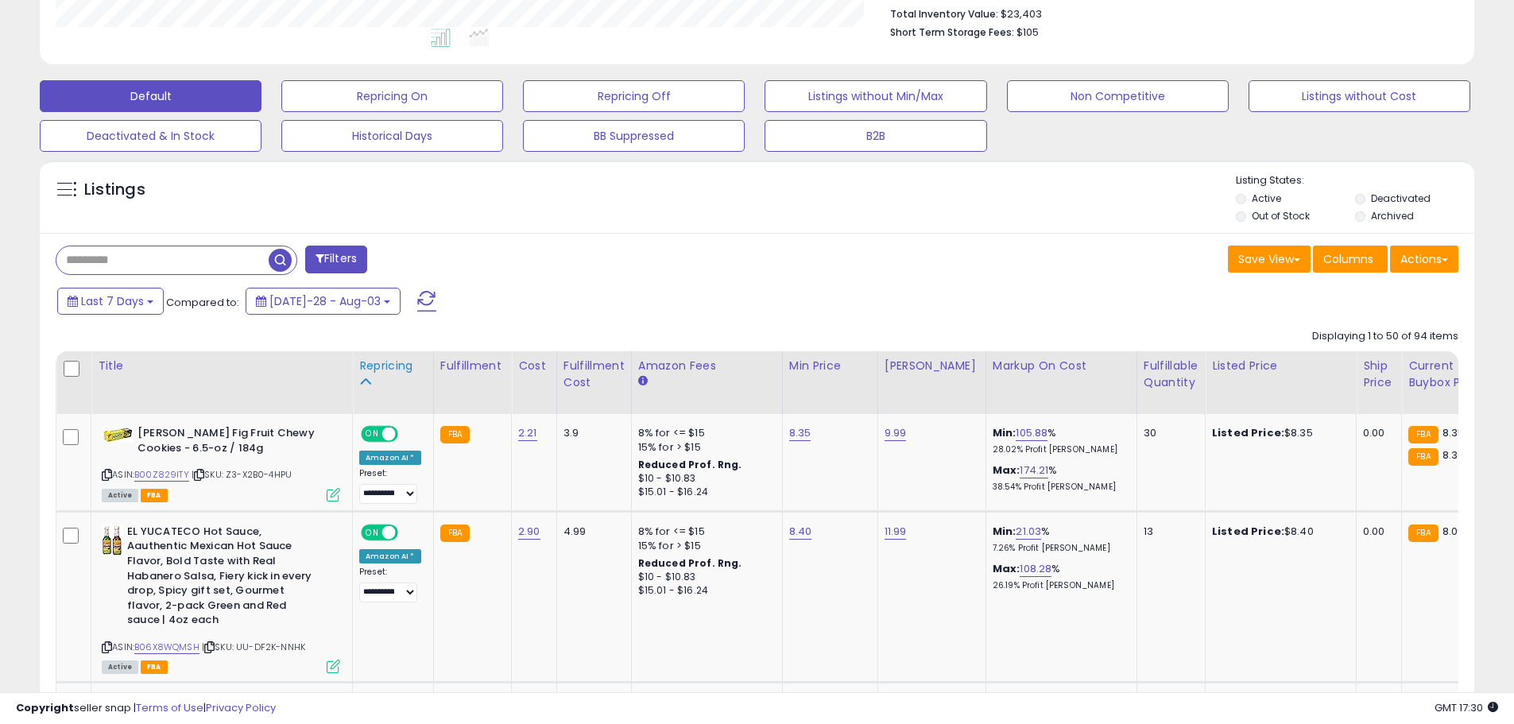
click at [407, 369] on div "Repricing" at bounding box center [393, 366] width 68 height 17
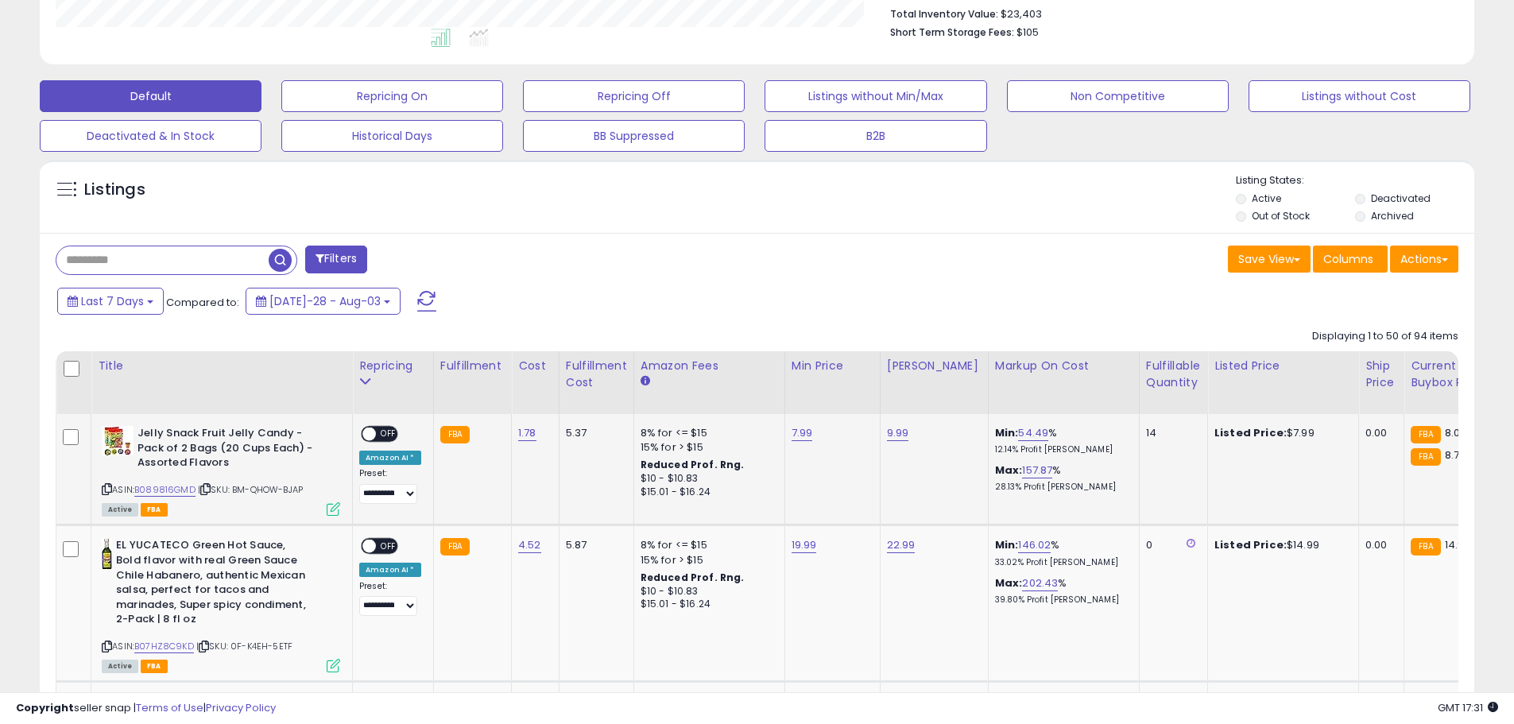
click at [386, 436] on span "OFF" at bounding box center [388, 435] width 25 height 14
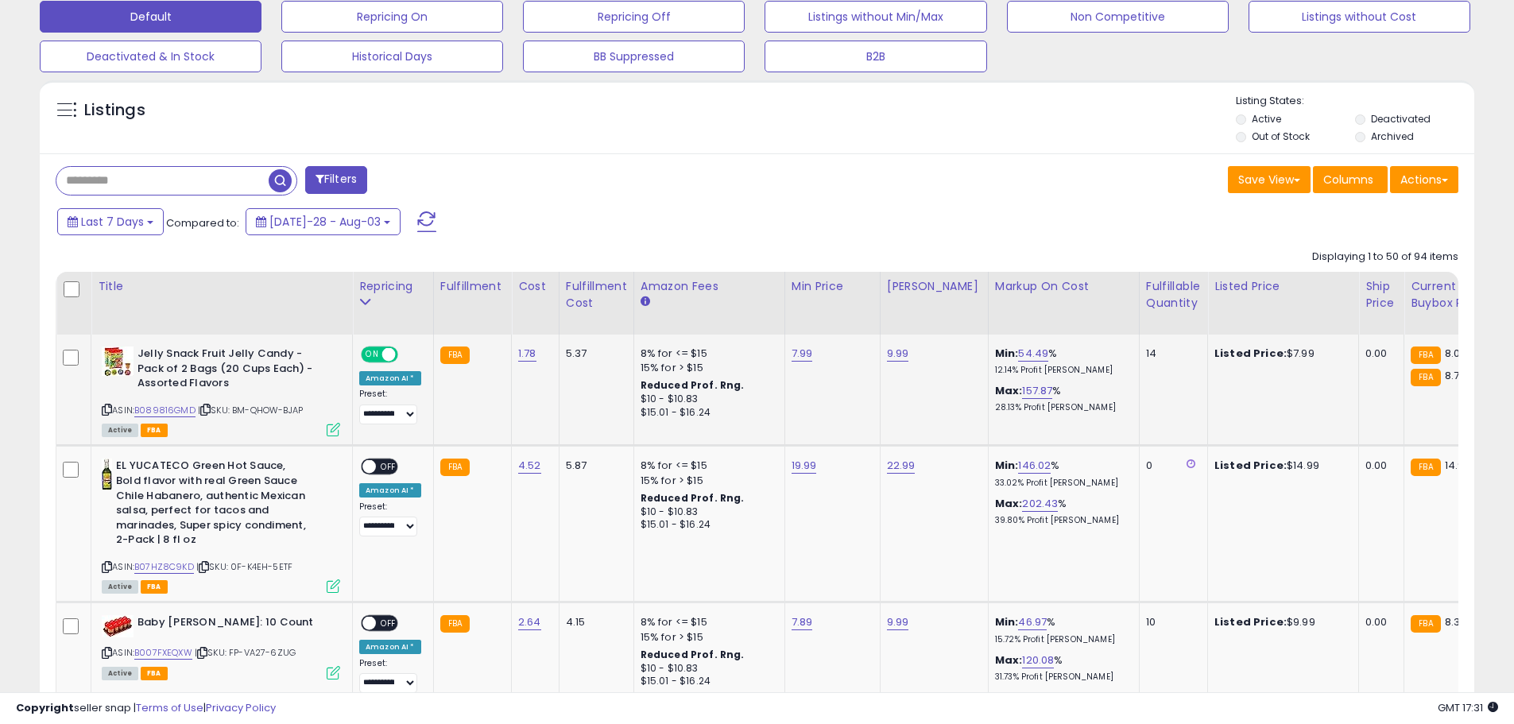
scroll to position [579, 0]
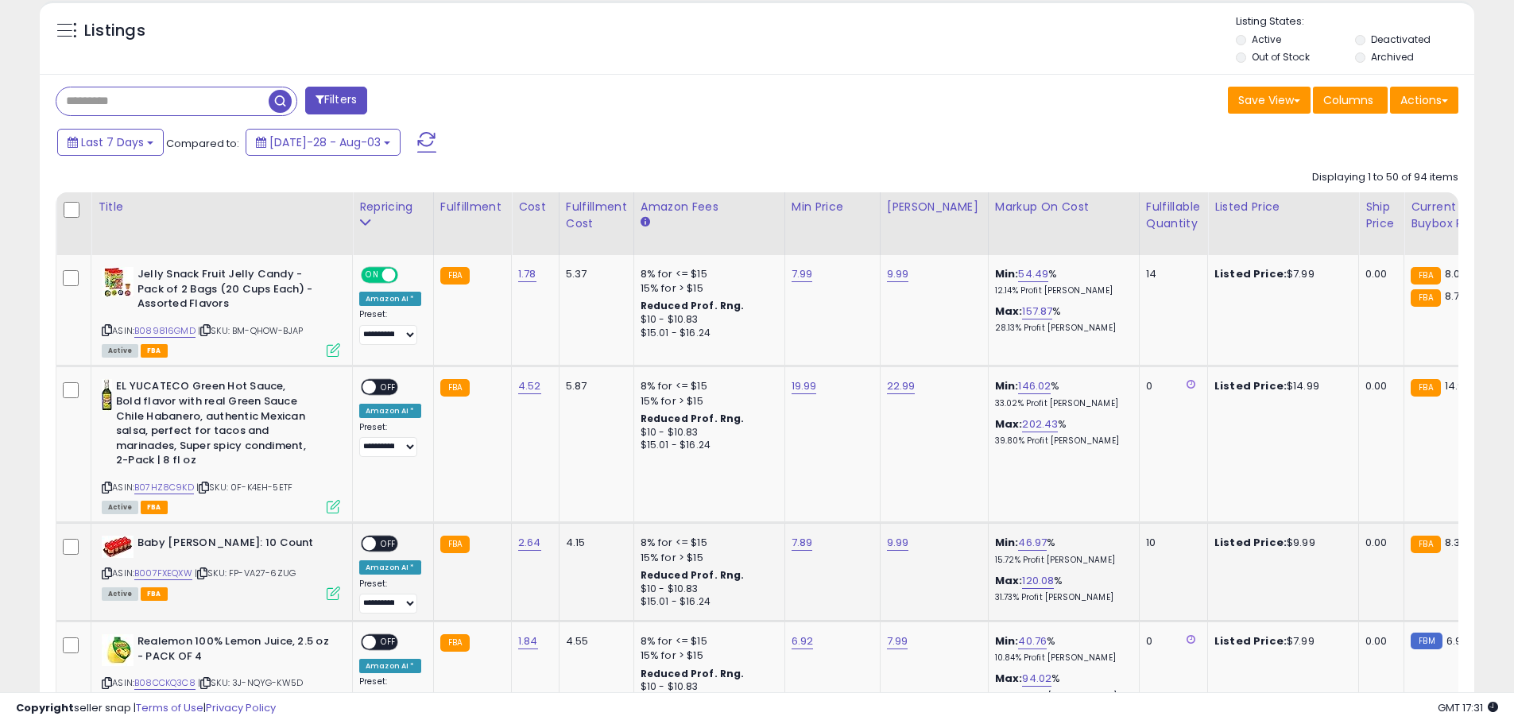
click at [367, 542] on span at bounding box center [369, 544] width 14 height 14
click at [402, 542] on div "**********" at bounding box center [390, 575] width 62 height 78
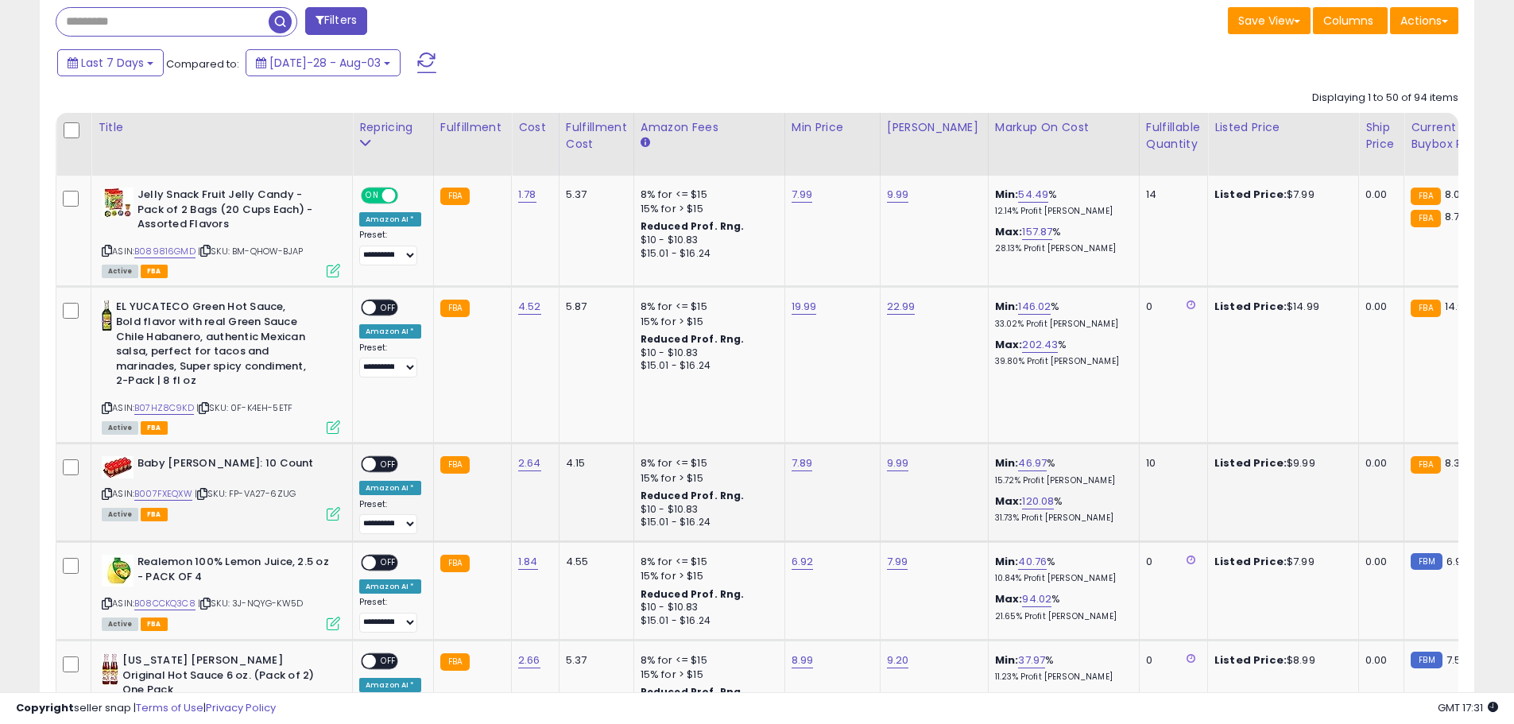
click at [371, 471] on span at bounding box center [369, 465] width 14 height 14
click at [373, 469] on span at bounding box center [369, 465] width 14 height 14
click at [374, 458] on div "ON OFF" at bounding box center [361, 465] width 37 height 14
click at [393, 458] on span "OFF" at bounding box center [388, 465] width 25 height 14
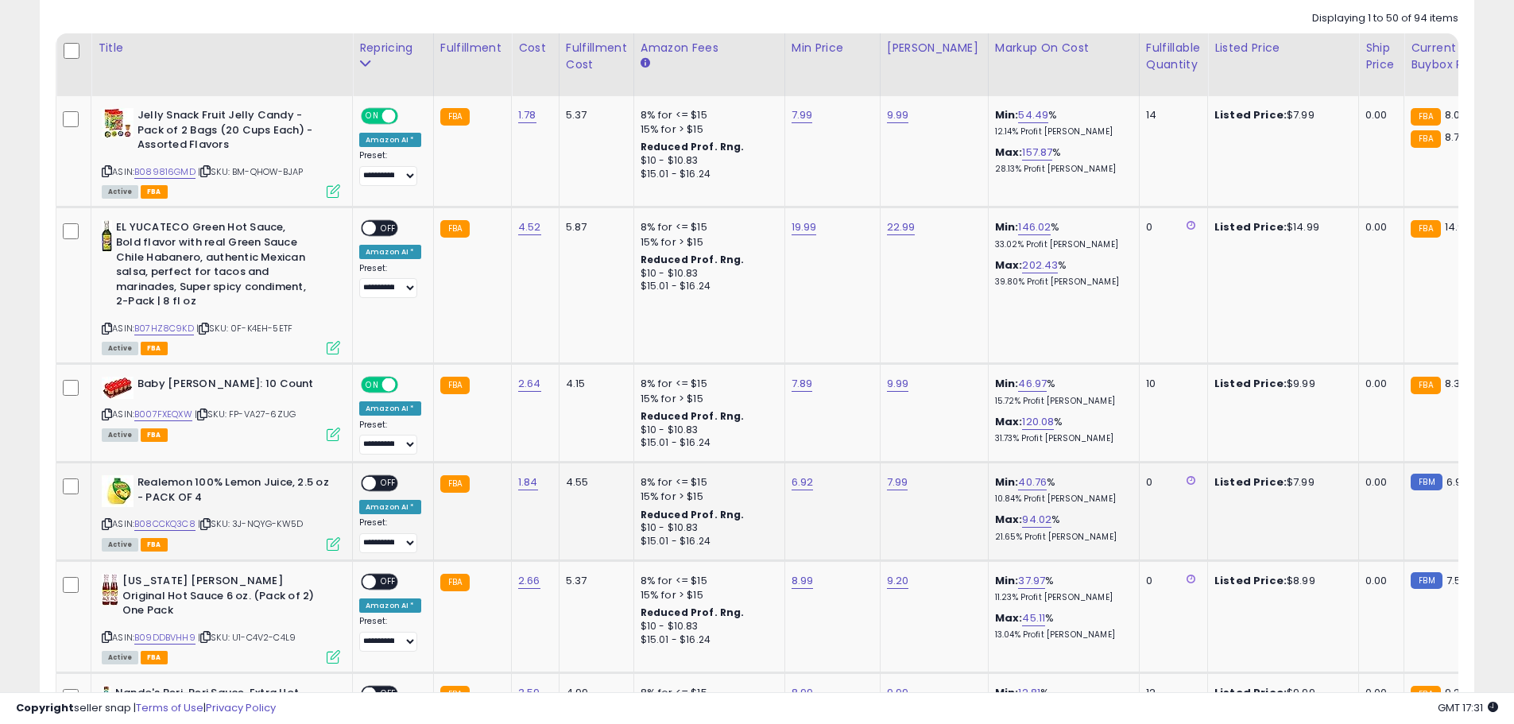
click at [385, 485] on span "OFF" at bounding box center [388, 484] width 25 height 14
click at [382, 585] on span "OFF" at bounding box center [388, 583] width 25 height 14
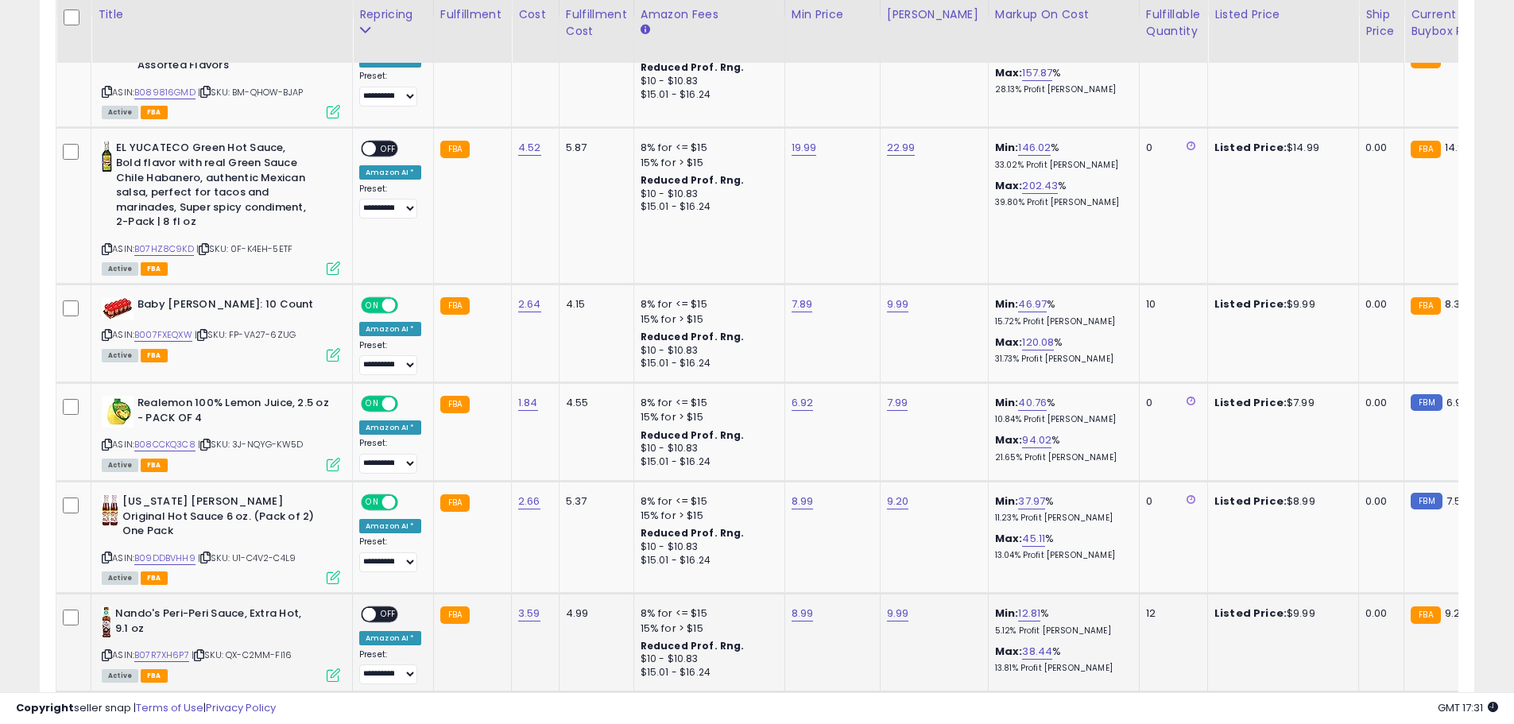
click at [384, 608] on span "OFF" at bounding box center [388, 615] width 25 height 14
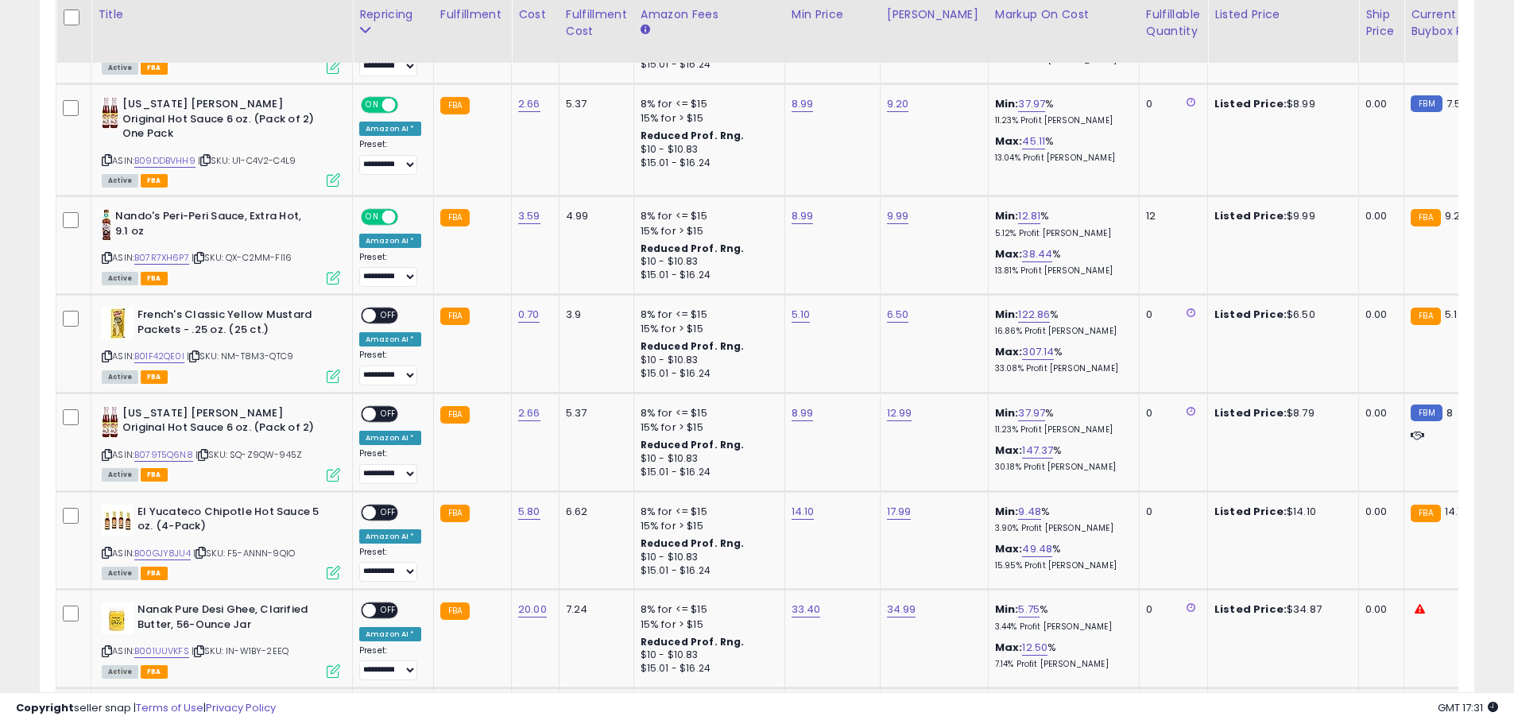
scroll to position [1374, 0]
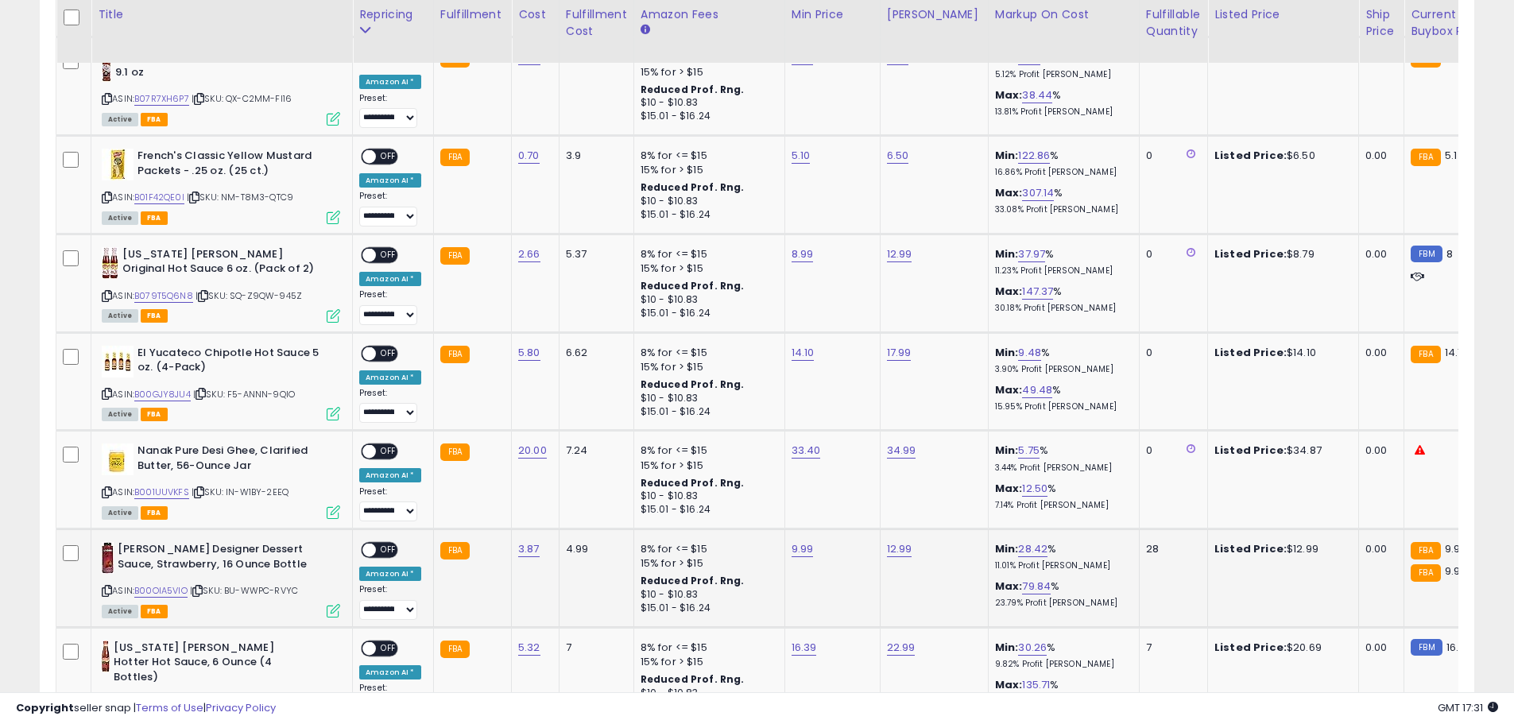
click at [381, 544] on span "OFF" at bounding box center [388, 551] width 25 height 14
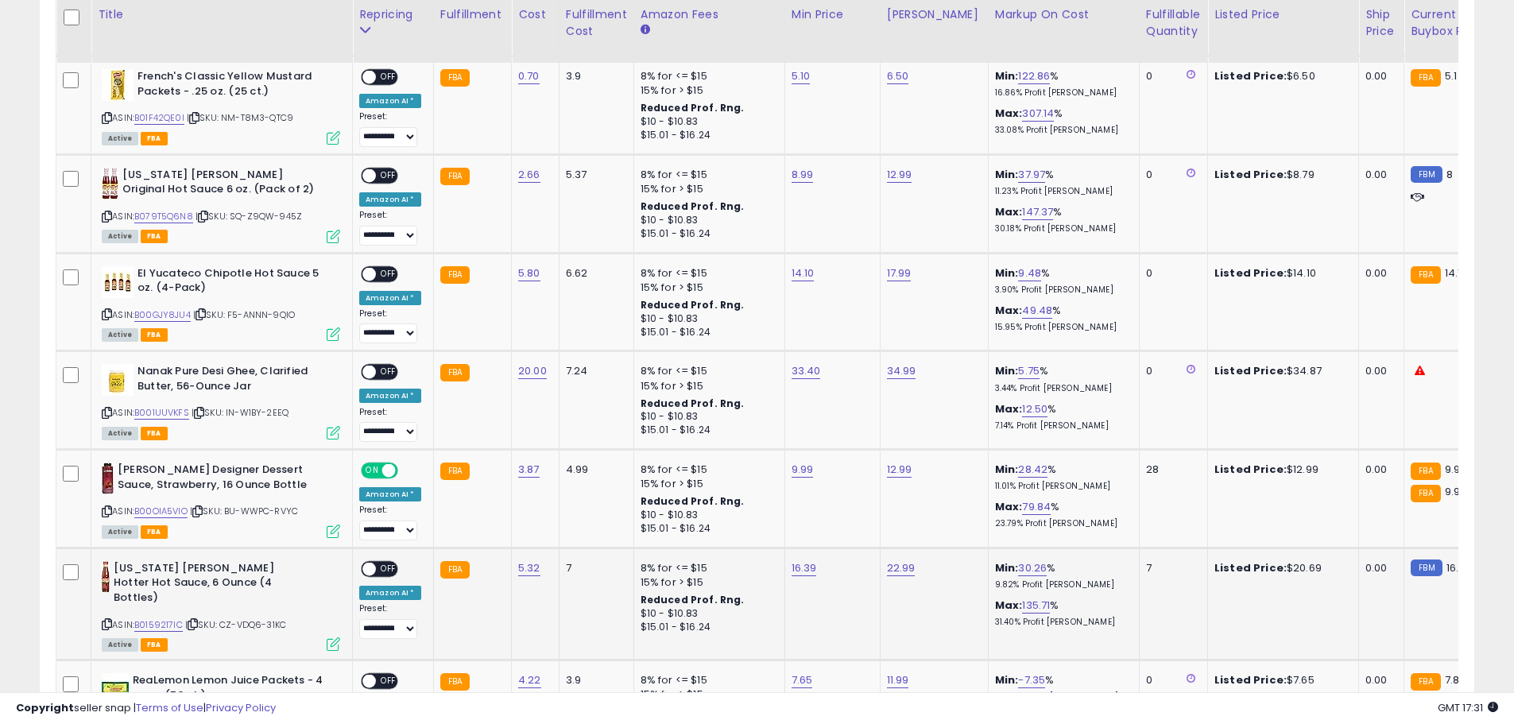
click at [382, 562] on span "OFF" at bounding box center [388, 569] width 25 height 14
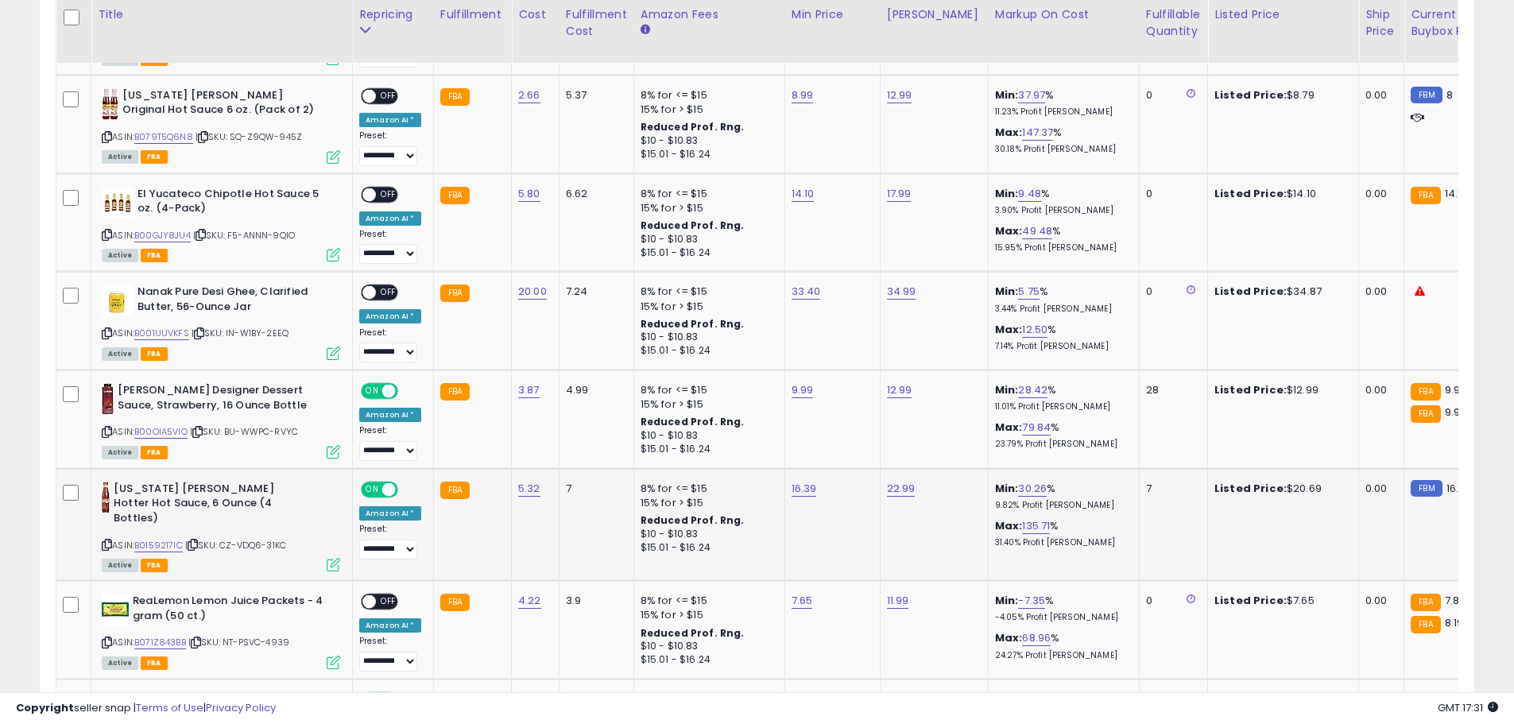
scroll to position [1613, 0]
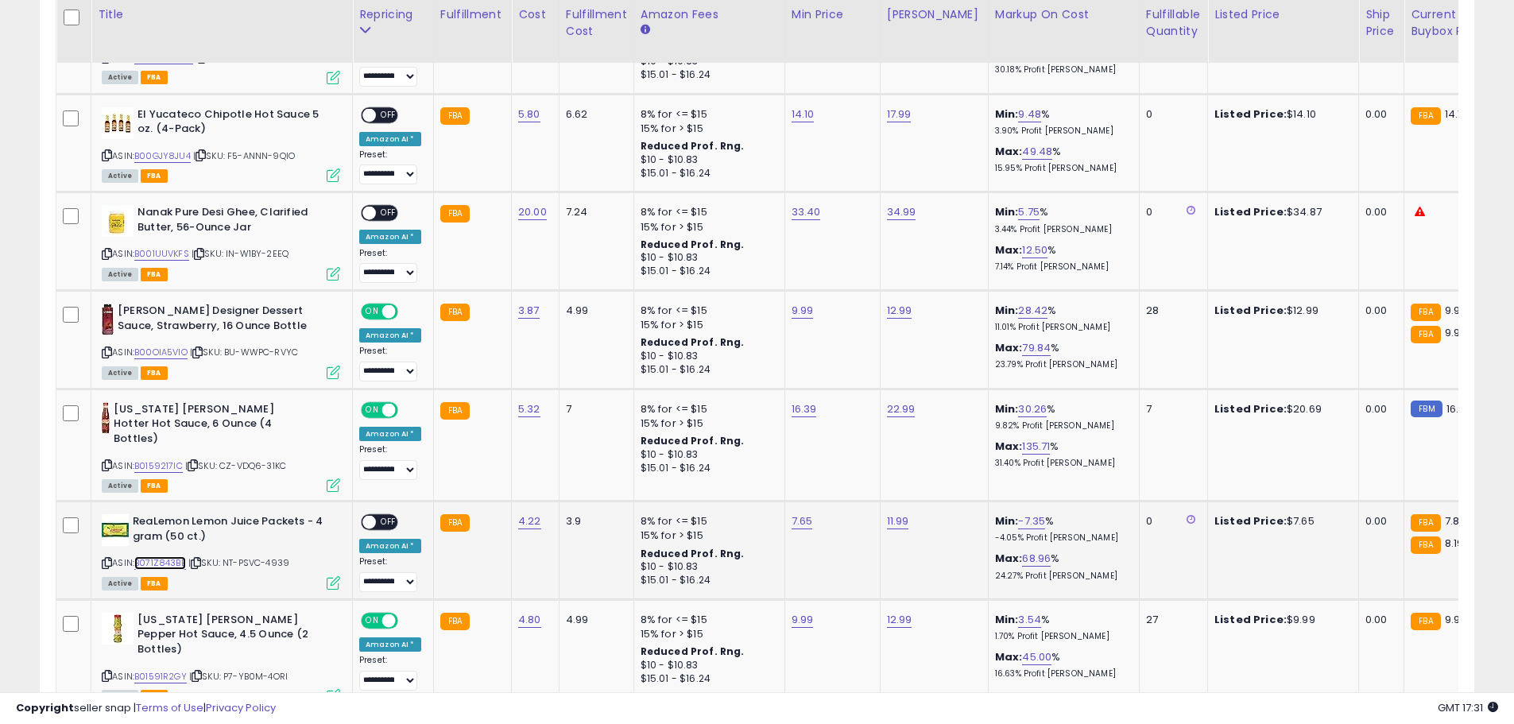
click at [168, 556] on link "B071Z843BB" at bounding box center [160, 563] width 52 height 14
click at [109, 559] on icon at bounding box center [107, 563] width 10 height 9
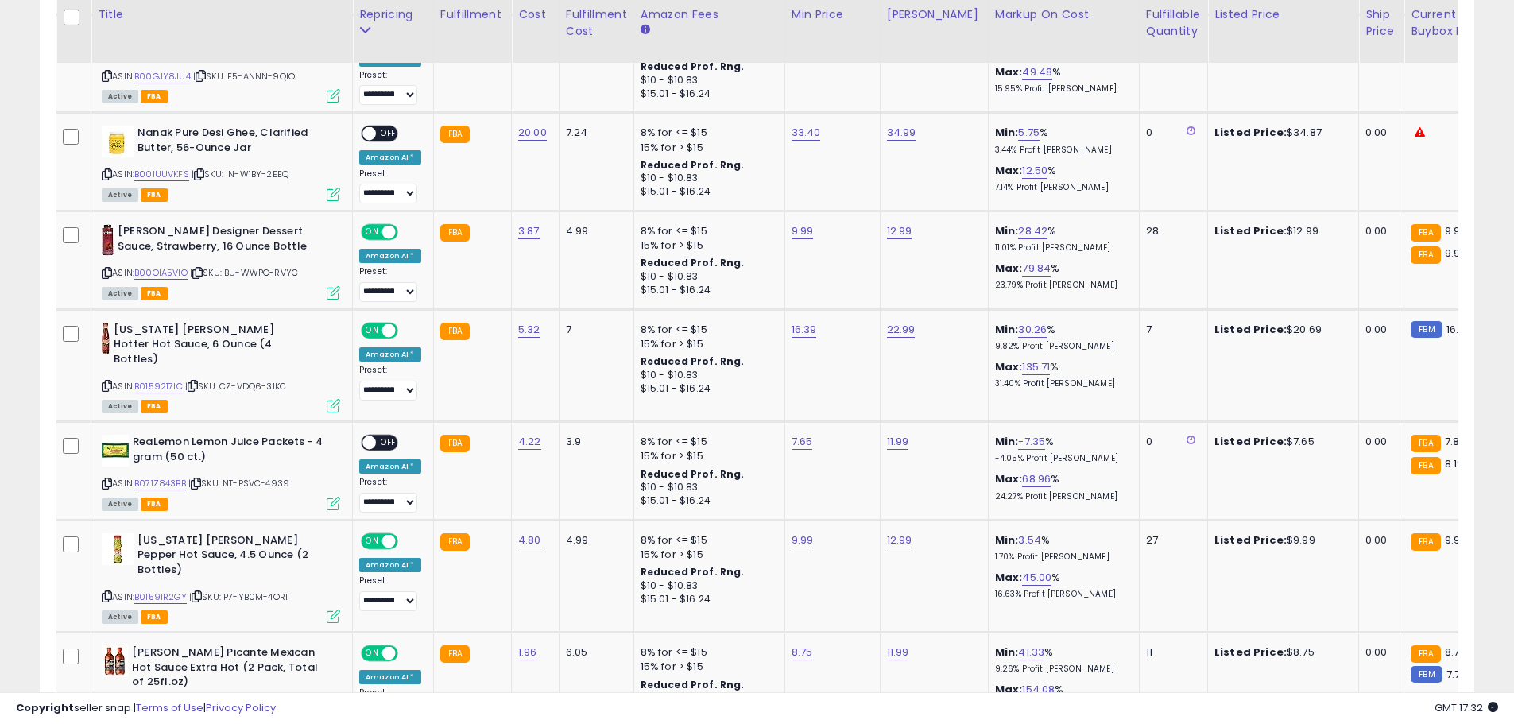
scroll to position [1772, 0]
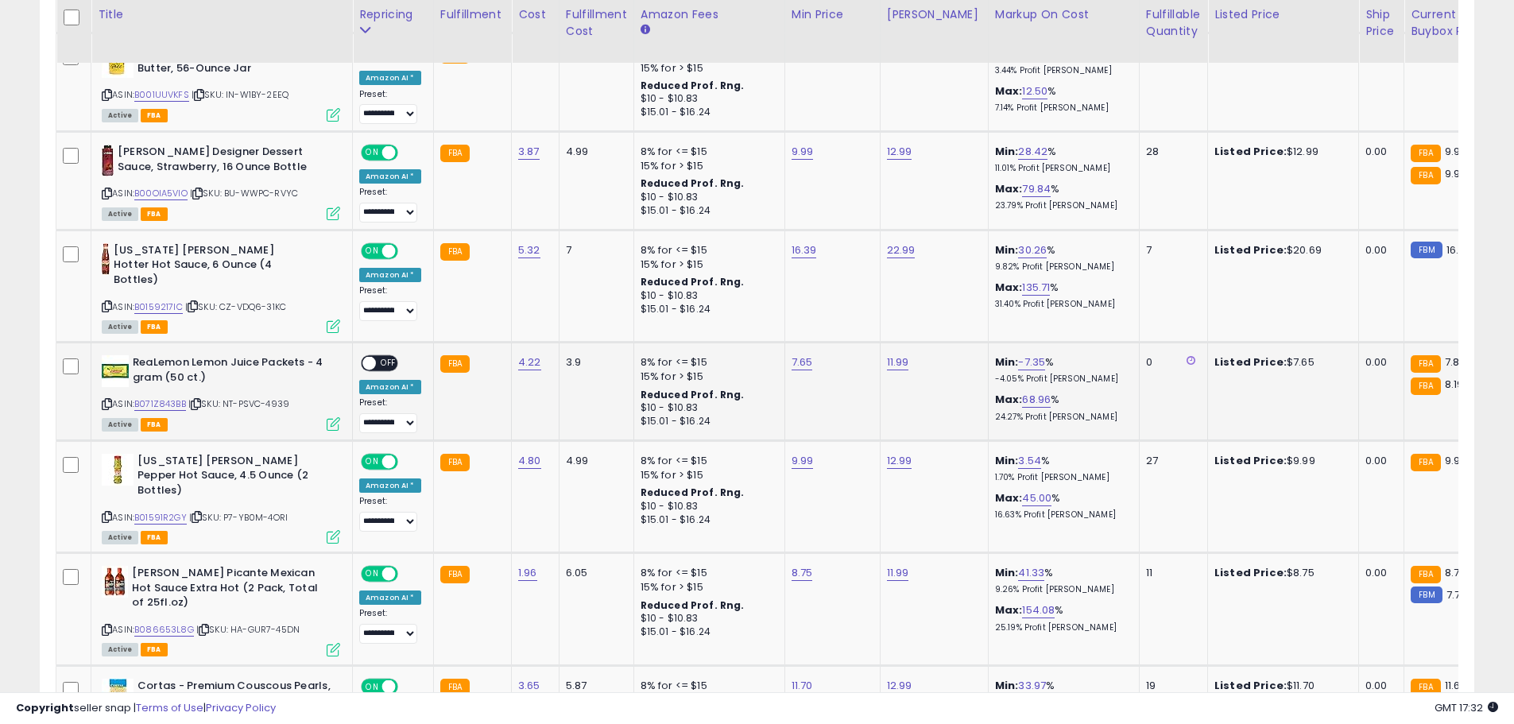
click at [368, 357] on span at bounding box center [369, 364] width 14 height 14
click at [383, 357] on span "OFF" at bounding box center [388, 364] width 25 height 14
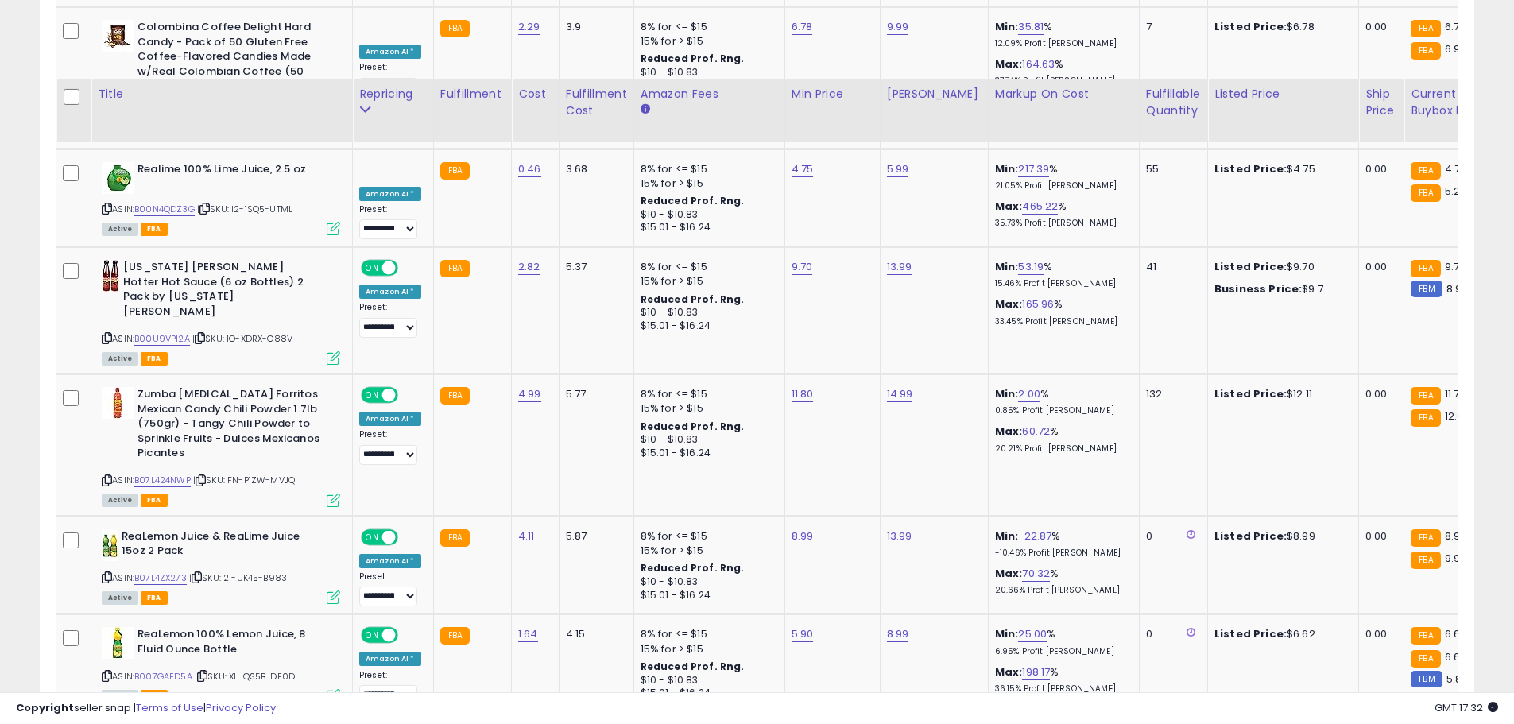
scroll to position [3044, 0]
